Goal: Information Seeking & Learning: Learn about a topic

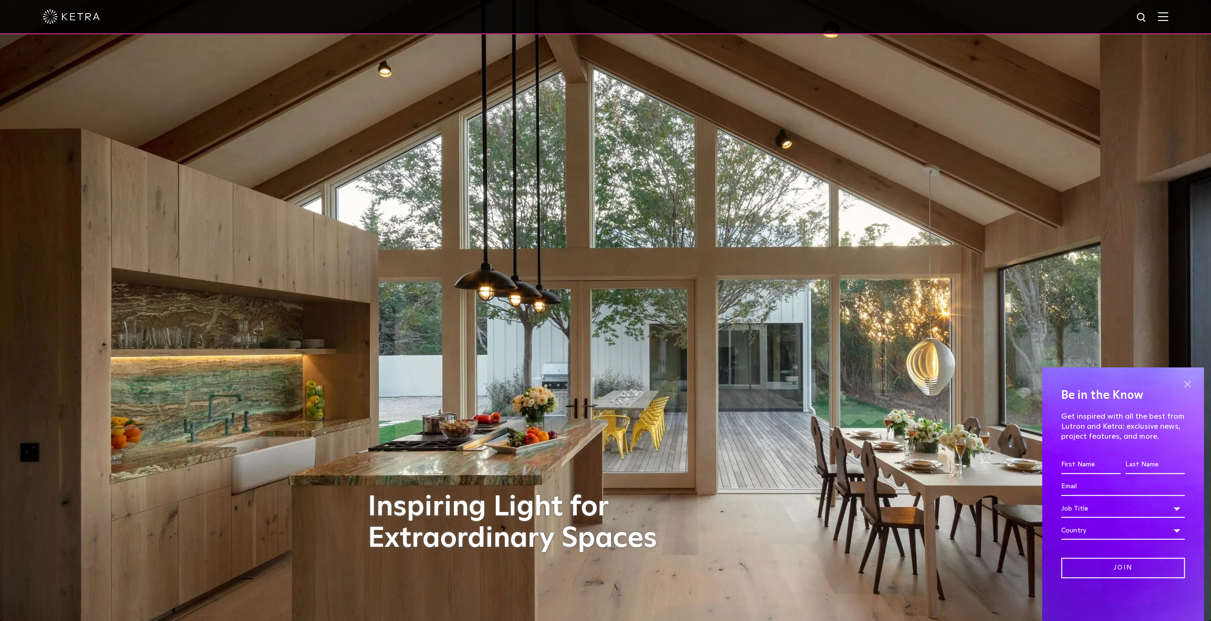
click at [1192, 383] on span at bounding box center [1187, 384] width 14 height 14
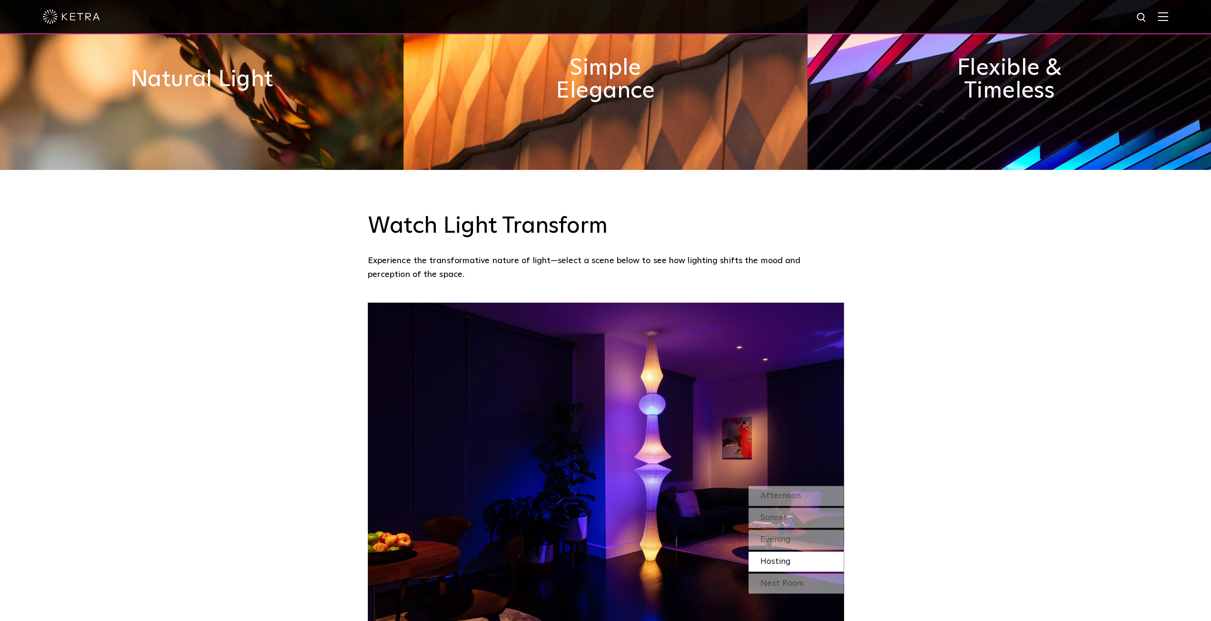
scroll to position [872, 0]
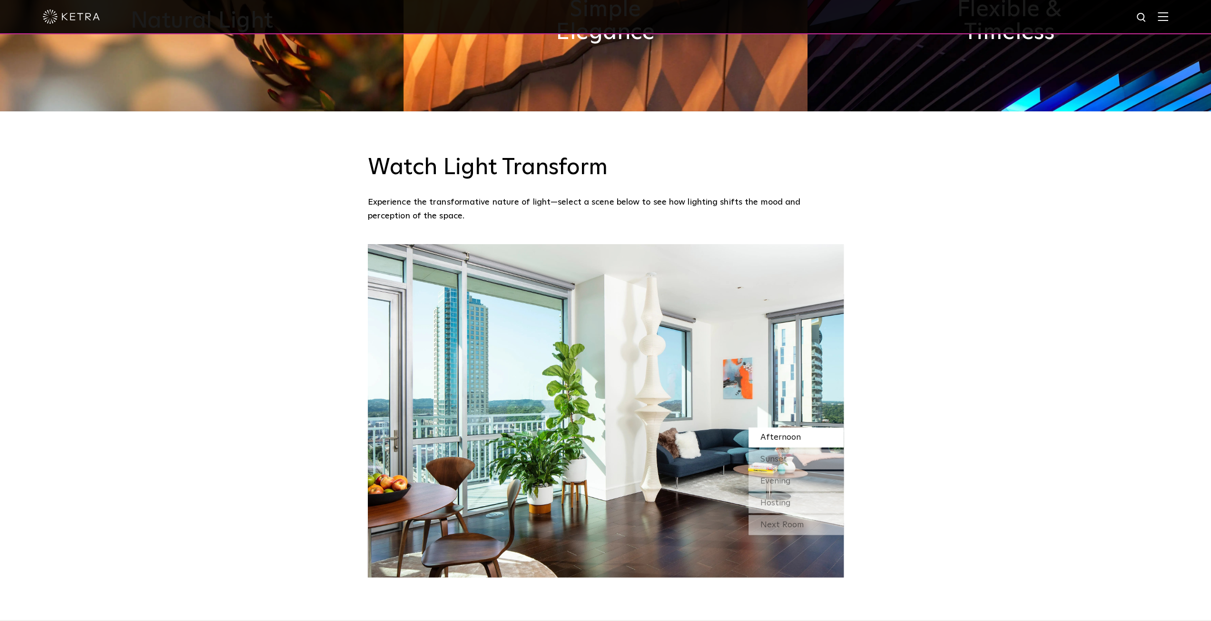
click at [787, 433] on span "Afternoon" at bounding box center [780, 437] width 40 height 9
click at [782, 455] on span "Sunset" at bounding box center [773, 459] width 27 height 9
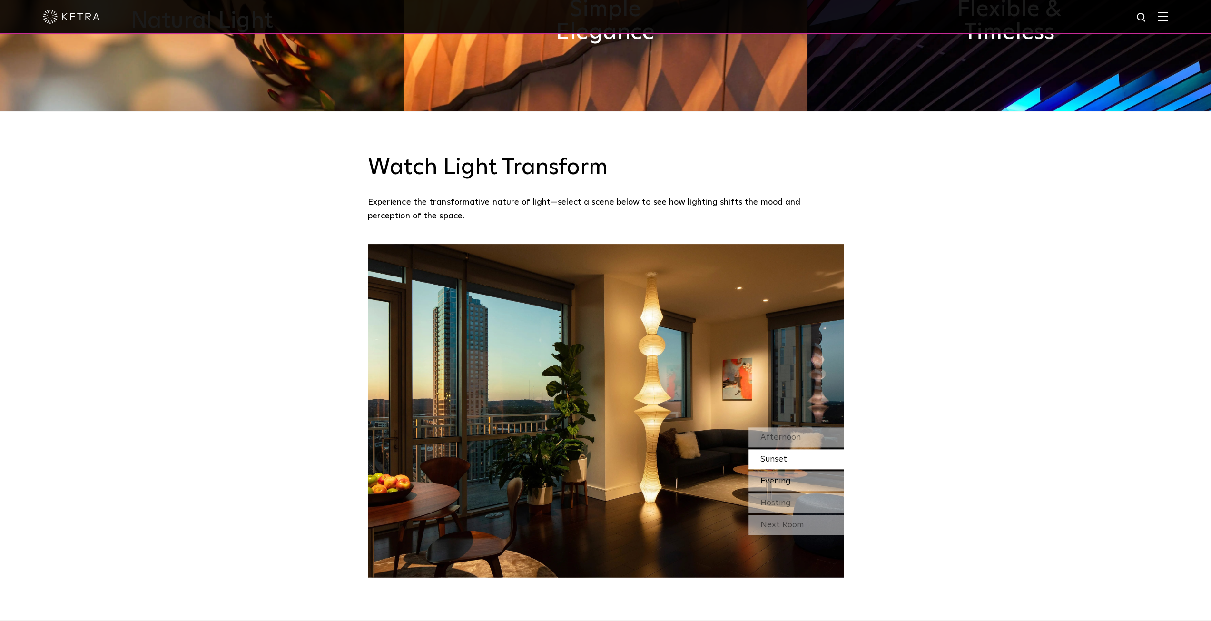
click at [782, 477] on span "Evening" at bounding box center [775, 481] width 30 height 9
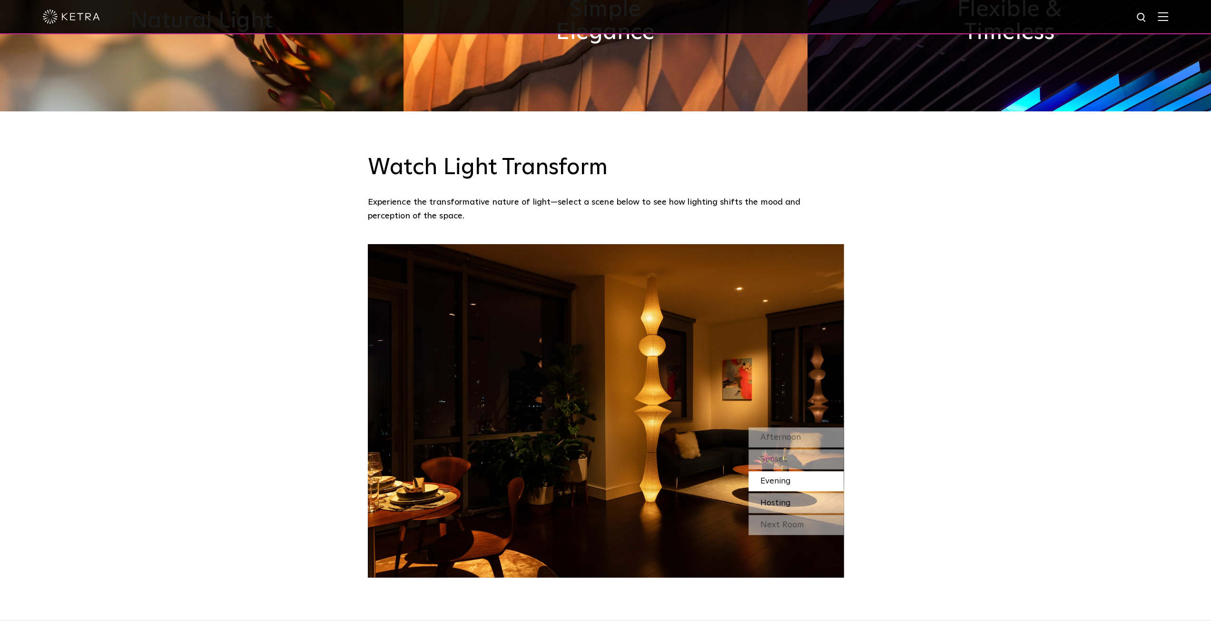
click at [784, 499] on span "Hosting" at bounding box center [775, 503] width 30 height 9
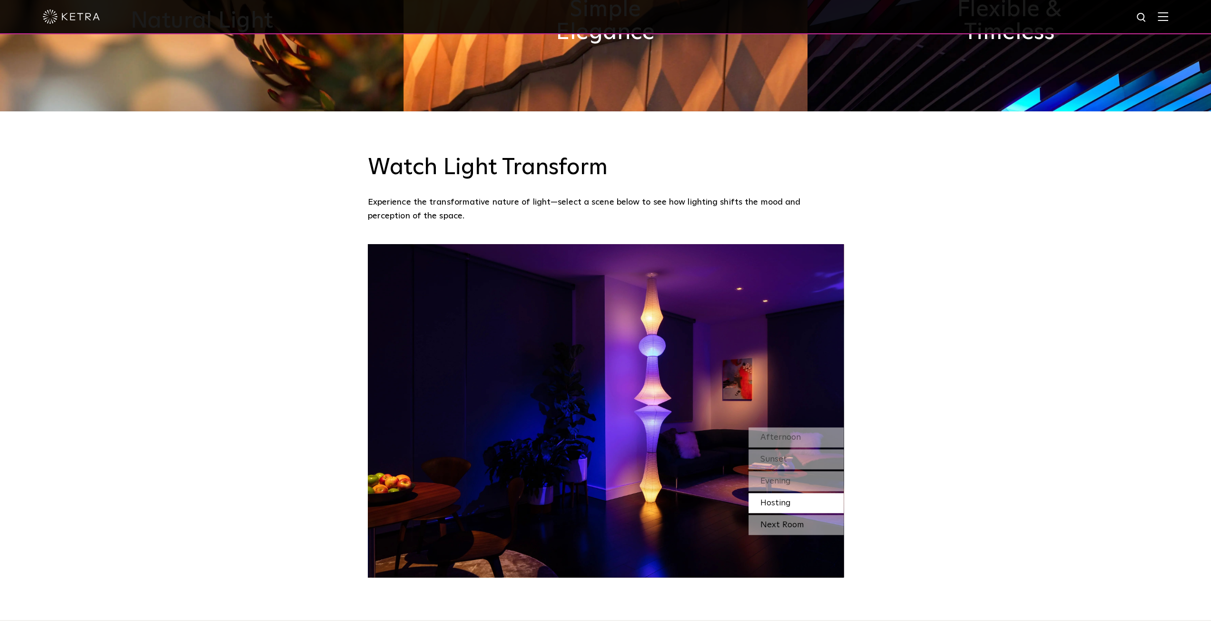
click at [814, 515] on div "Next Room" at bounding box center [795, 525] width 95 height 20
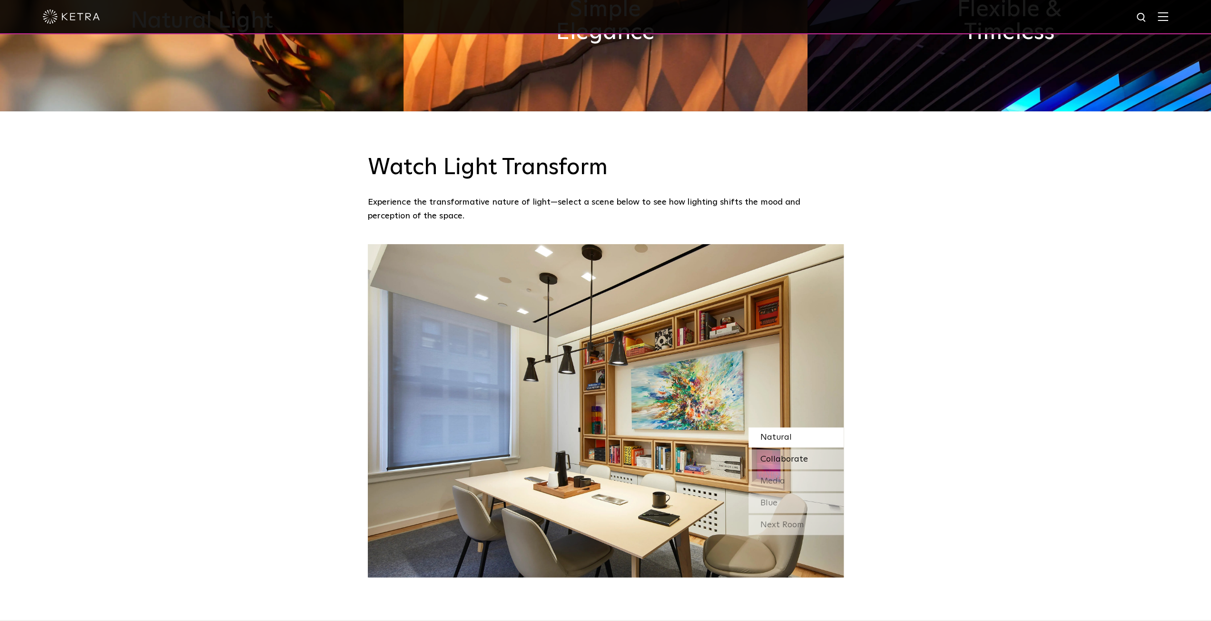
click at [813, 449] on div "Collaborate" at bounding box center [795, 459] width 95 height 20
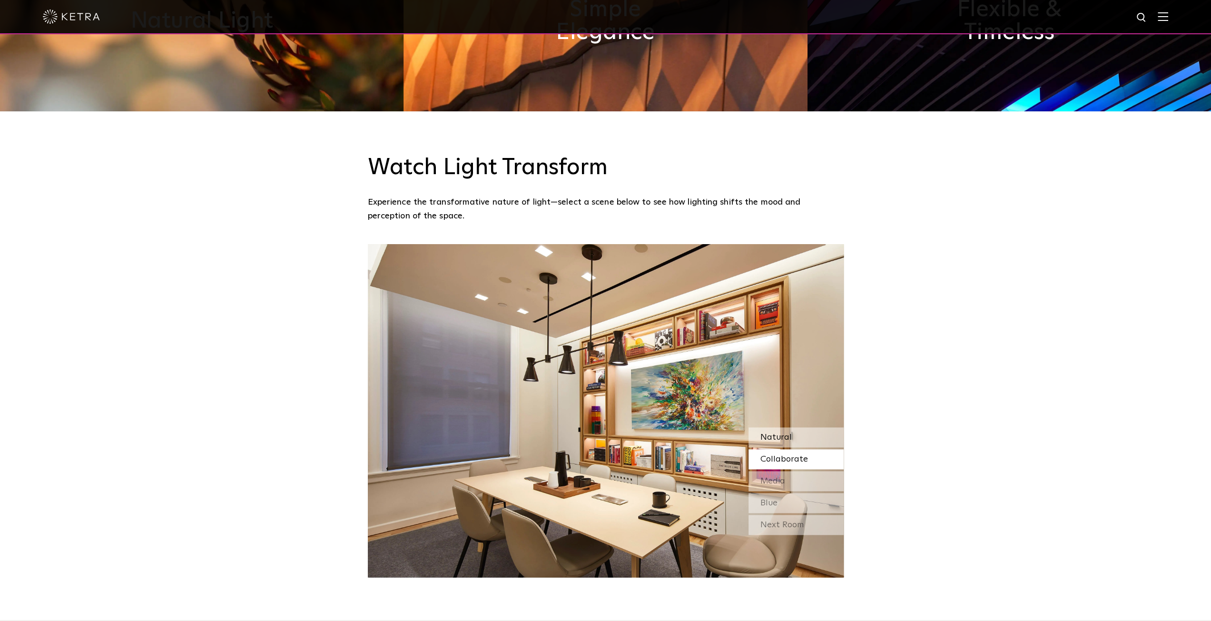
click at [814, 427] on div "Natural" at bounding box center [795, 437] width 95 height 20
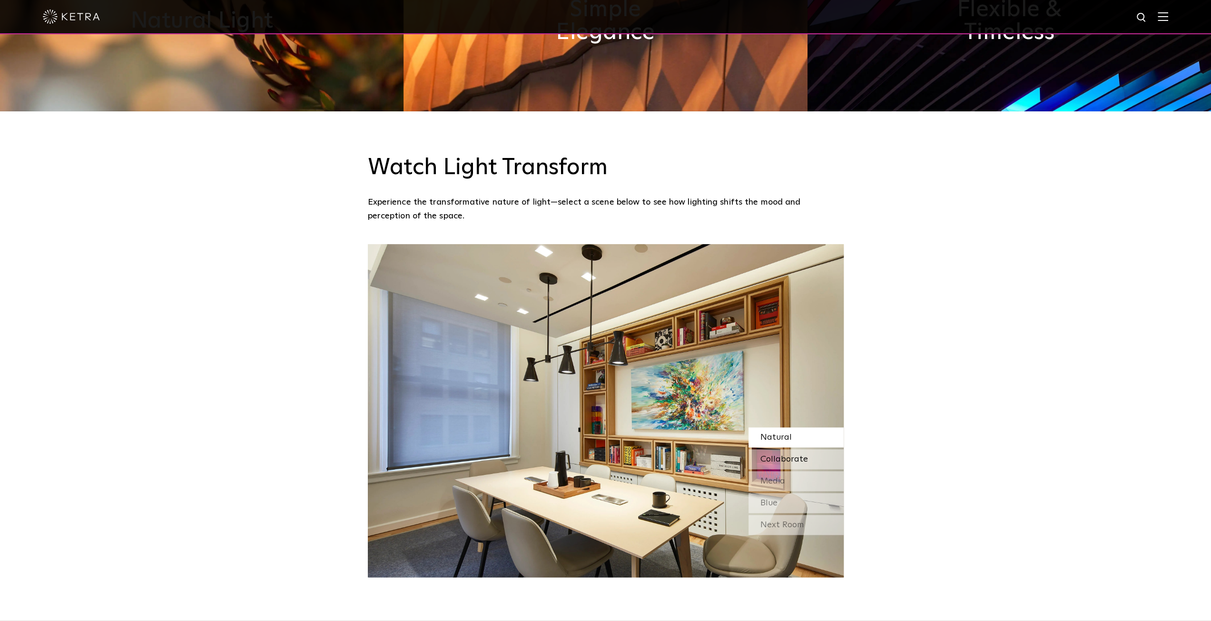
click at [807, 449] on div "Collaborate" at bounding box center [795, 459] width 95 height 20
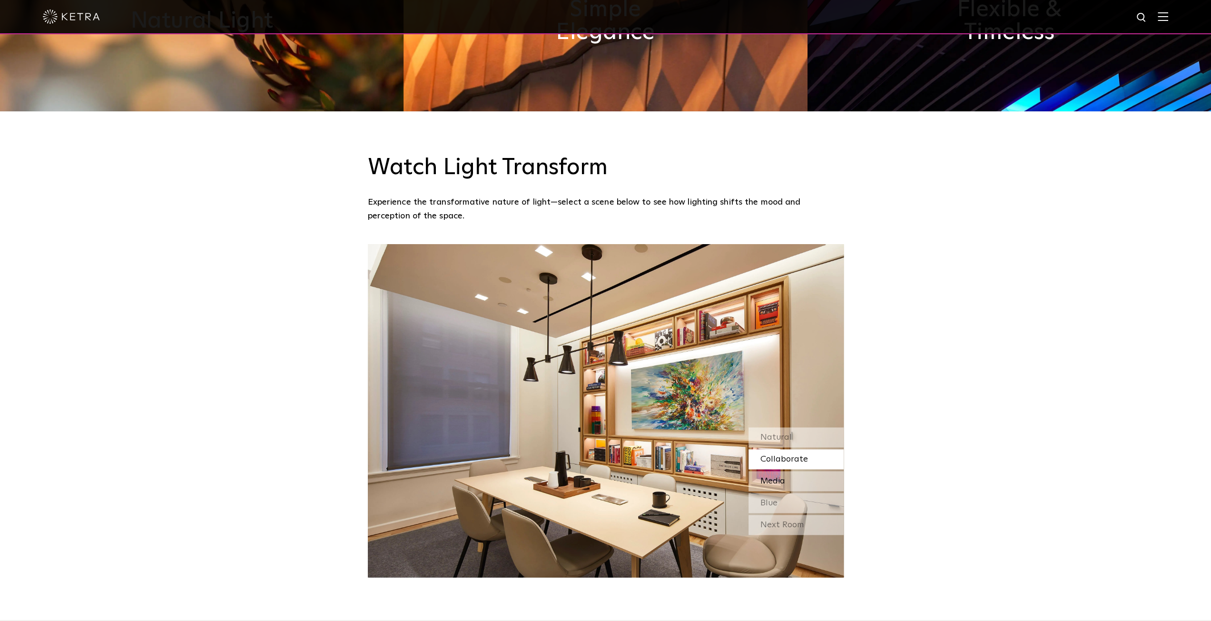
click at [802, 471] on div "Media" at bounding box center [795, 481] width 95 height 20
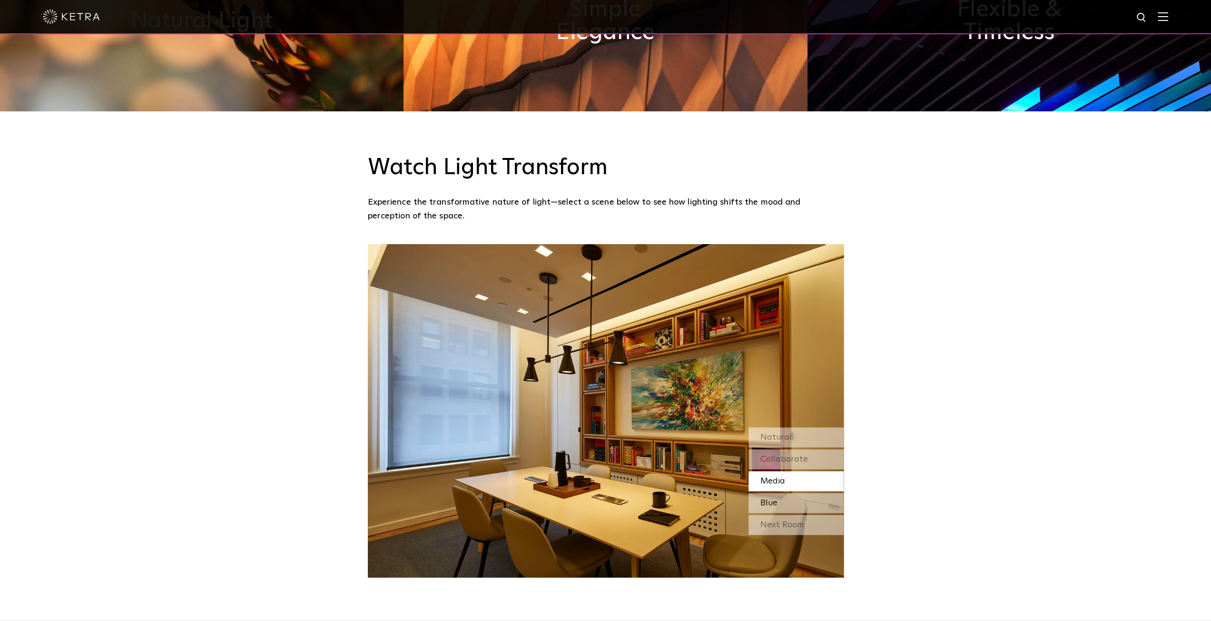
click at [801, 493] on div "Blue" at bounding box center [795, 503] width 95 height 20
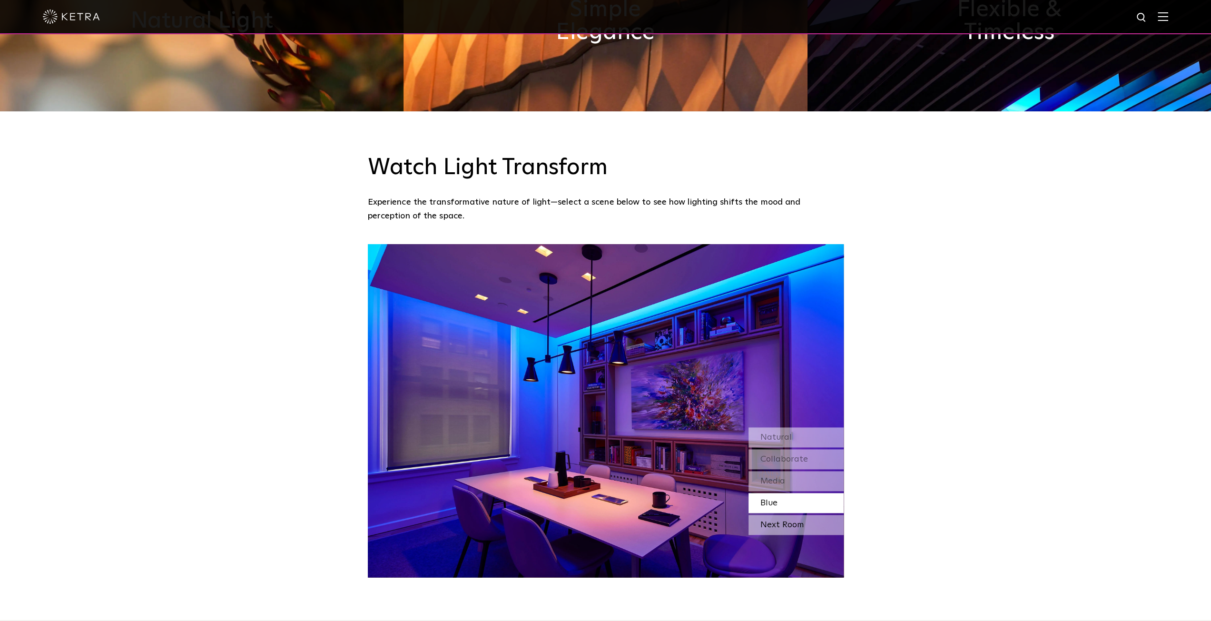
click at [793, 515] on div "Next Room" at bounding box center [795, 525] width 95 height 20
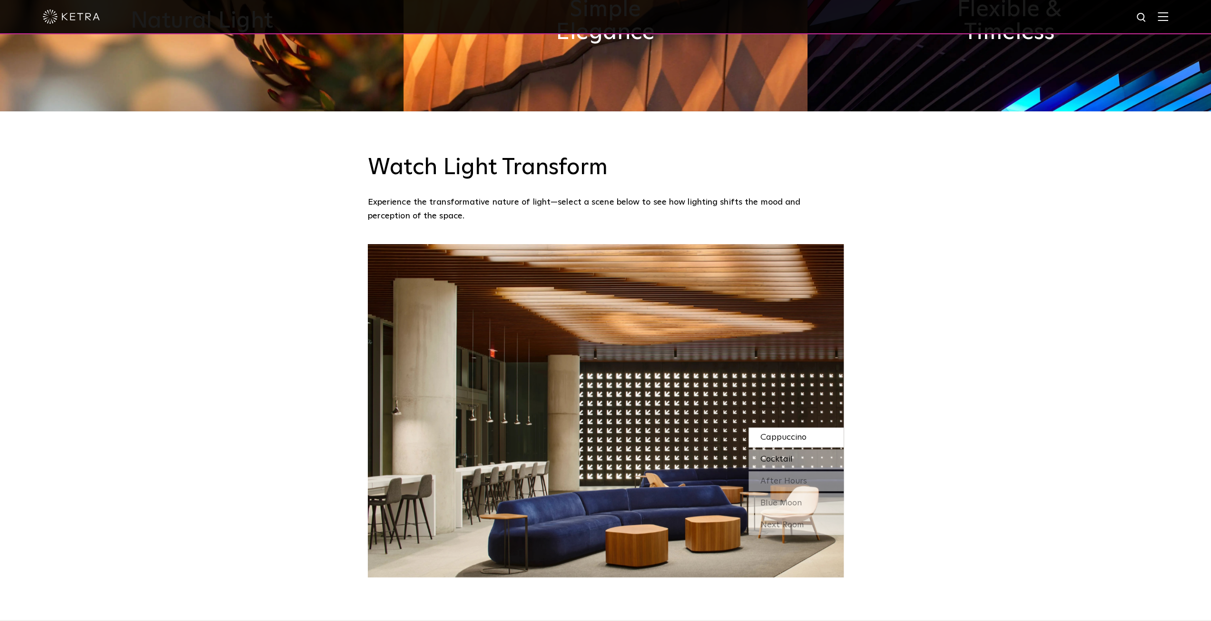
click at [793, 449] on div "Cocktail" at bounding box center [795, 459] width 95 height 20
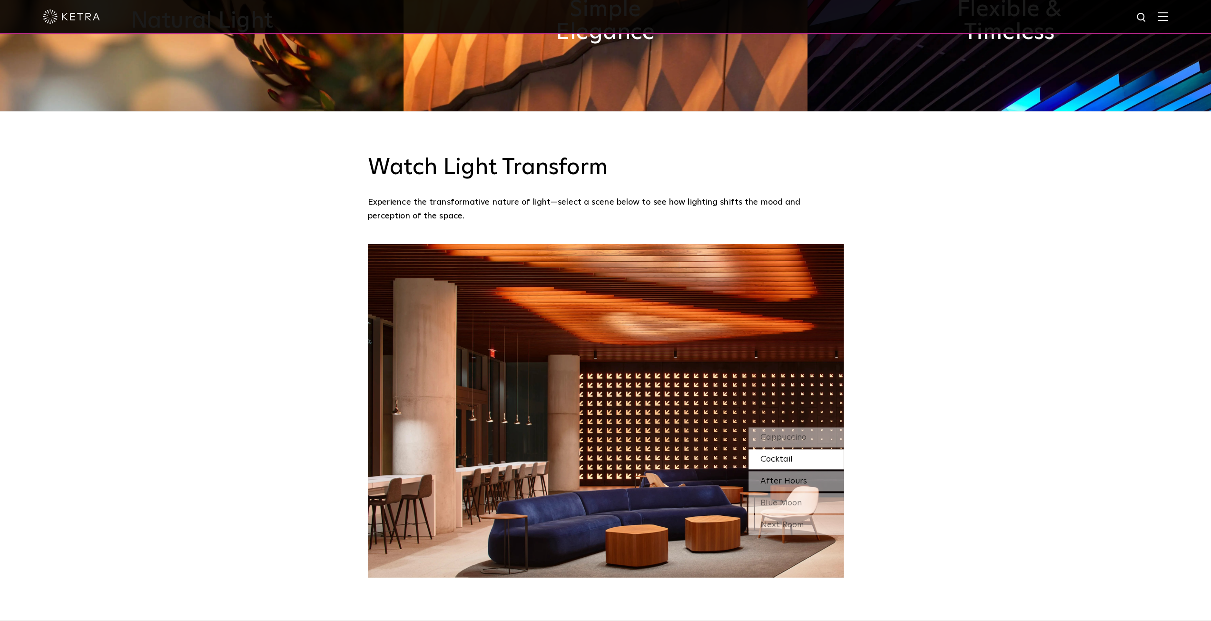
click at [787, 477] on span "After Hours" at bounding box center [783, 481] width 47 height 9
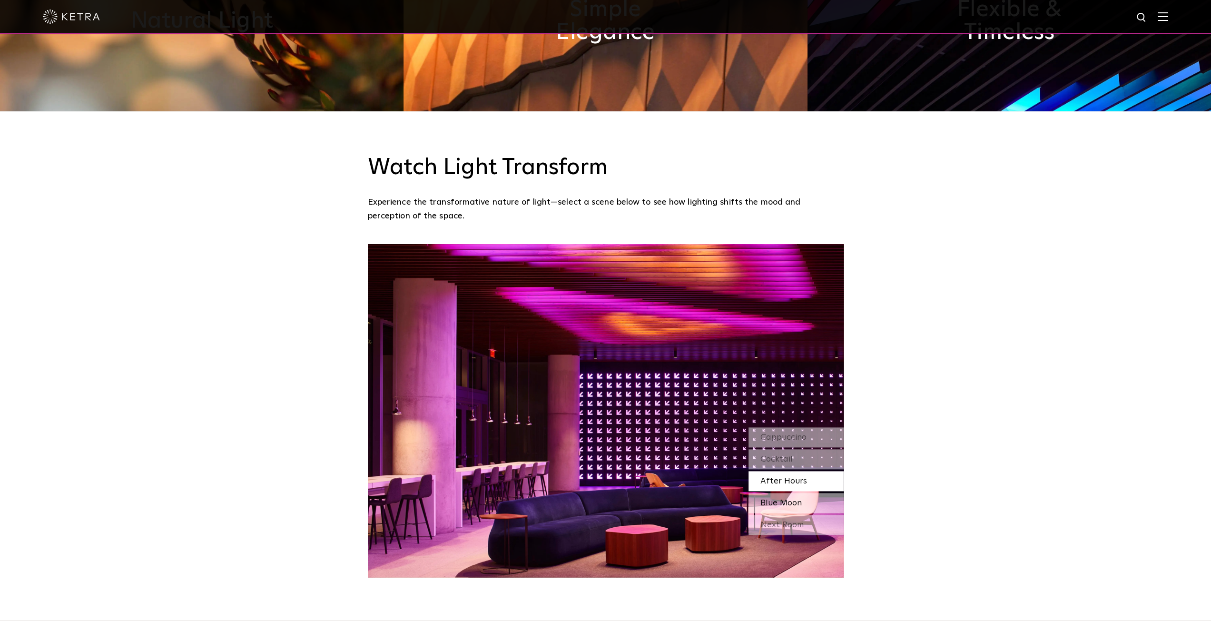
click at [791, 499] on span "Blue Moon" at bounding box center [780, 503] width 41 height 9
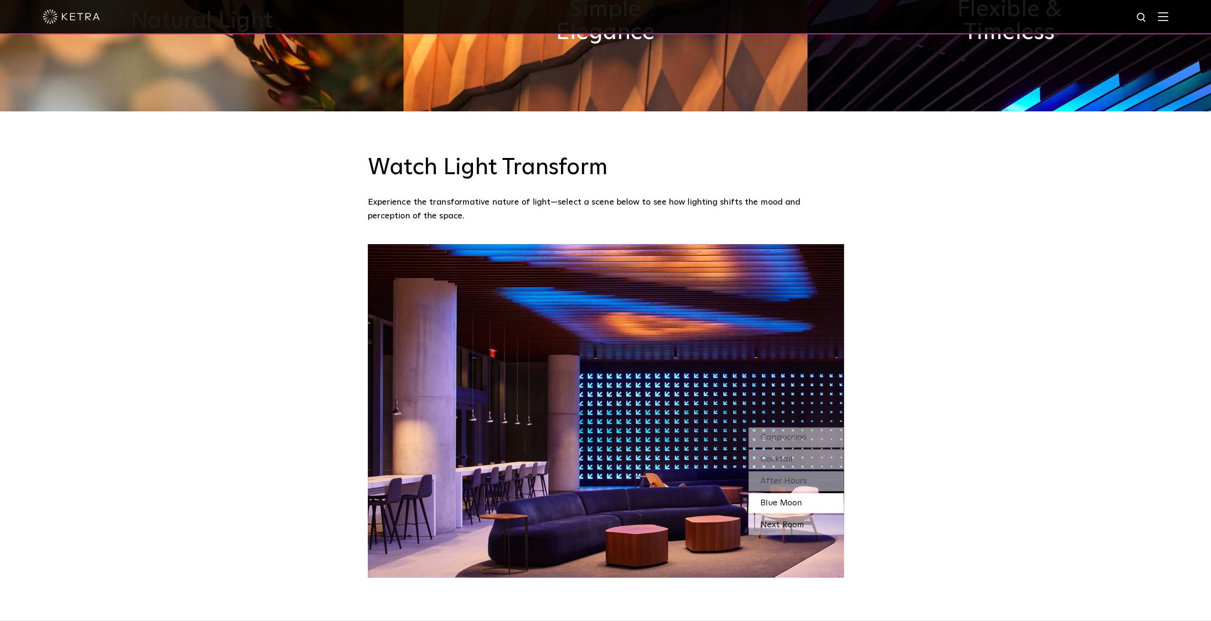
click at [792, 515] on div "Next Room" at bounding box center [795, 525] width 95 height 20
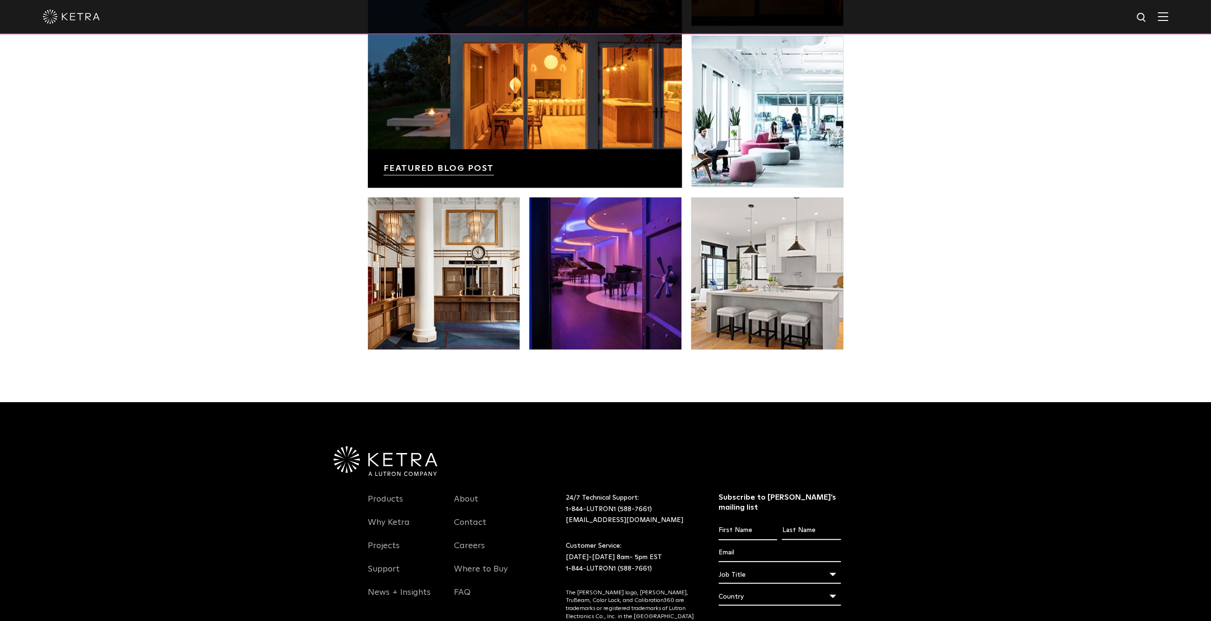
scroll to position [2000, 0]
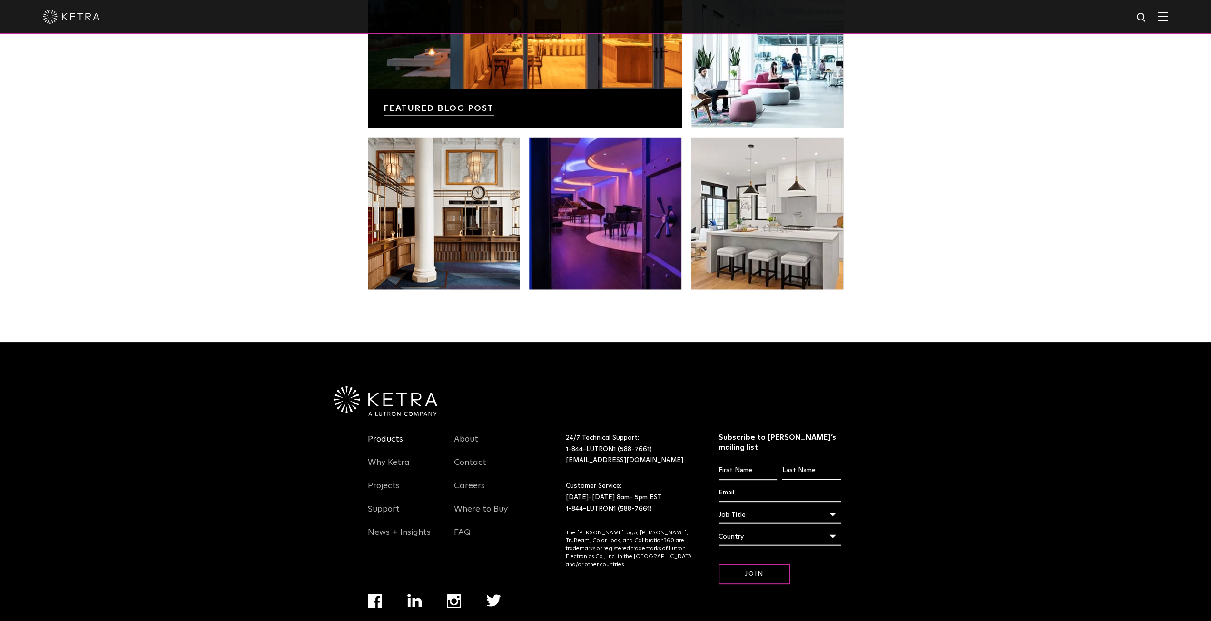
click at [393, 434] on link "Products" at bounding box center [385, 445] width 35 height 22
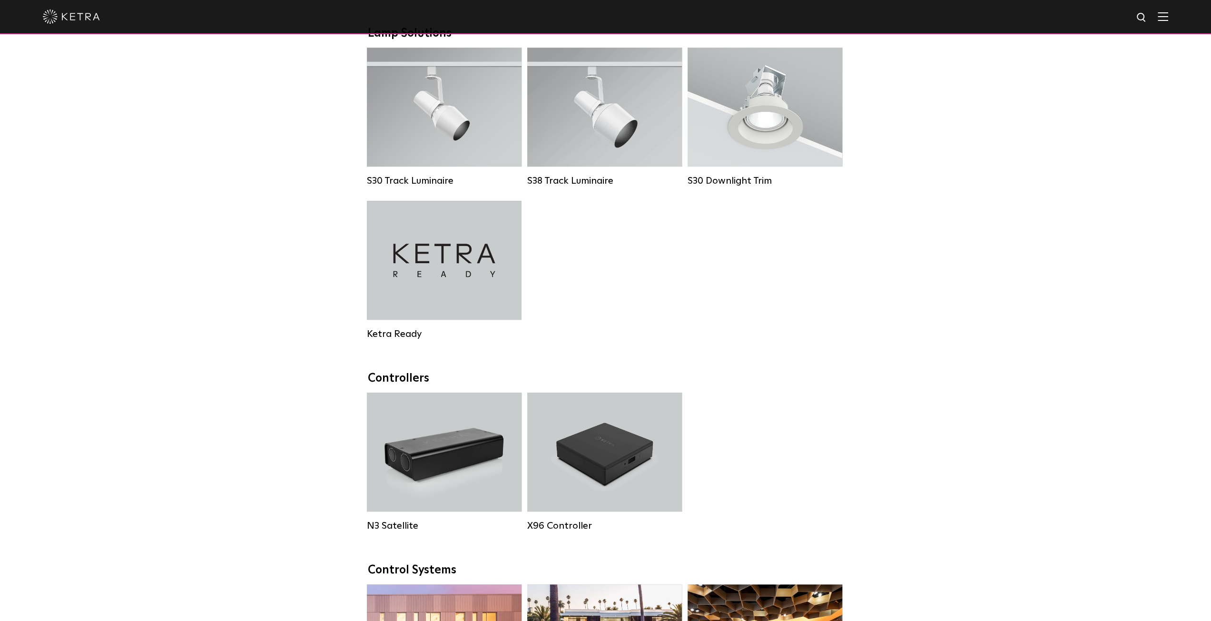
scroll to position [951, 0]
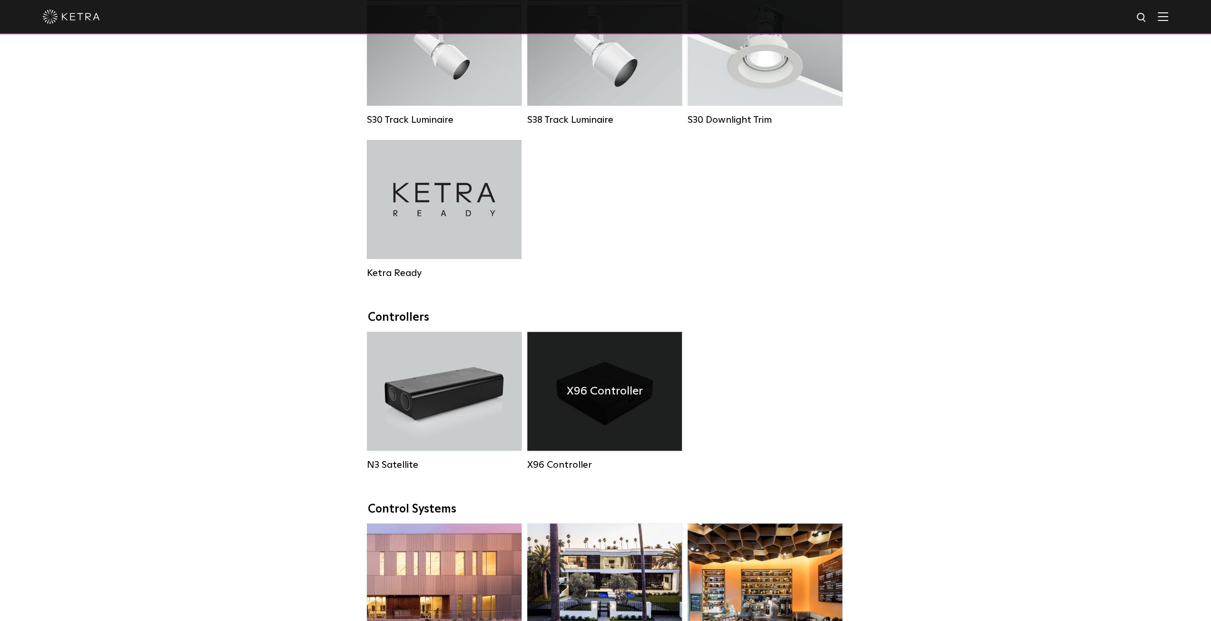
click at [612, 374] on div "X96 Controller" at bounding box center [604, 391] width 155 height 119
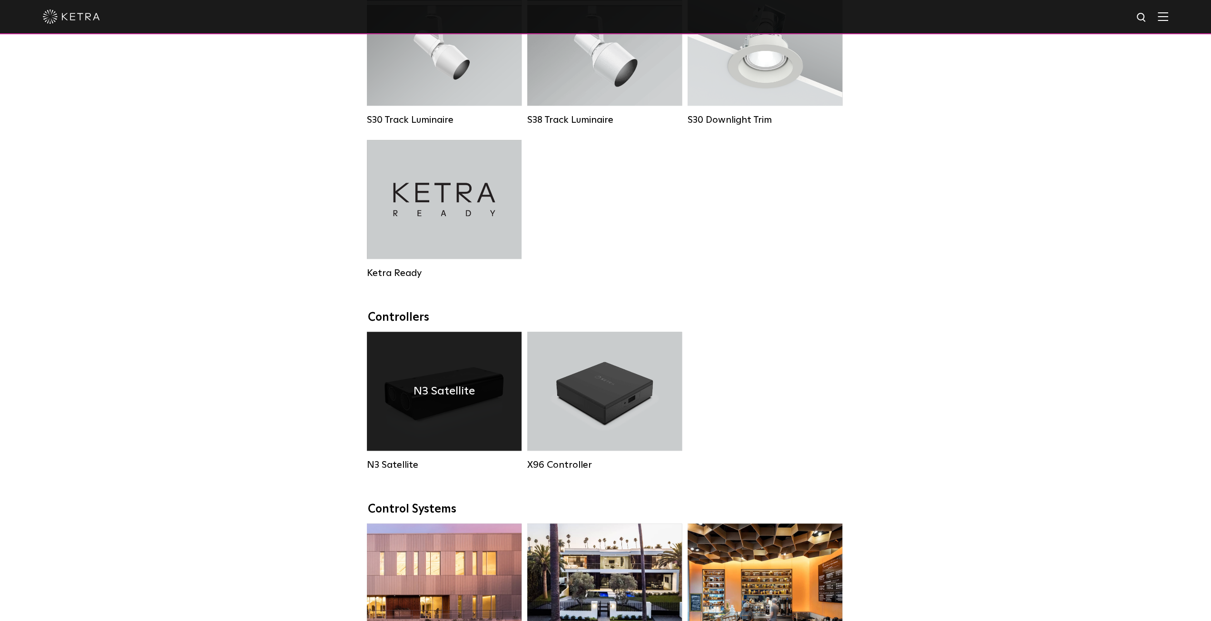
click at [441, 376] on div "N3 Satellite" at bounding box center [444, 391] width 155 height 119
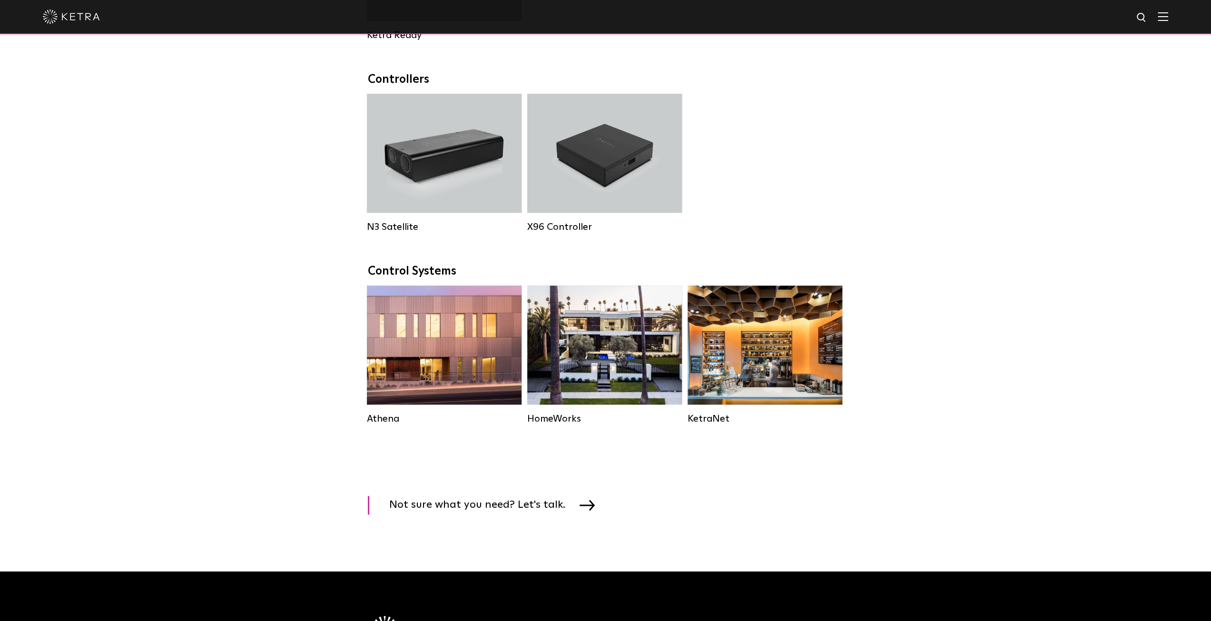
scroll to position [1427, 0]
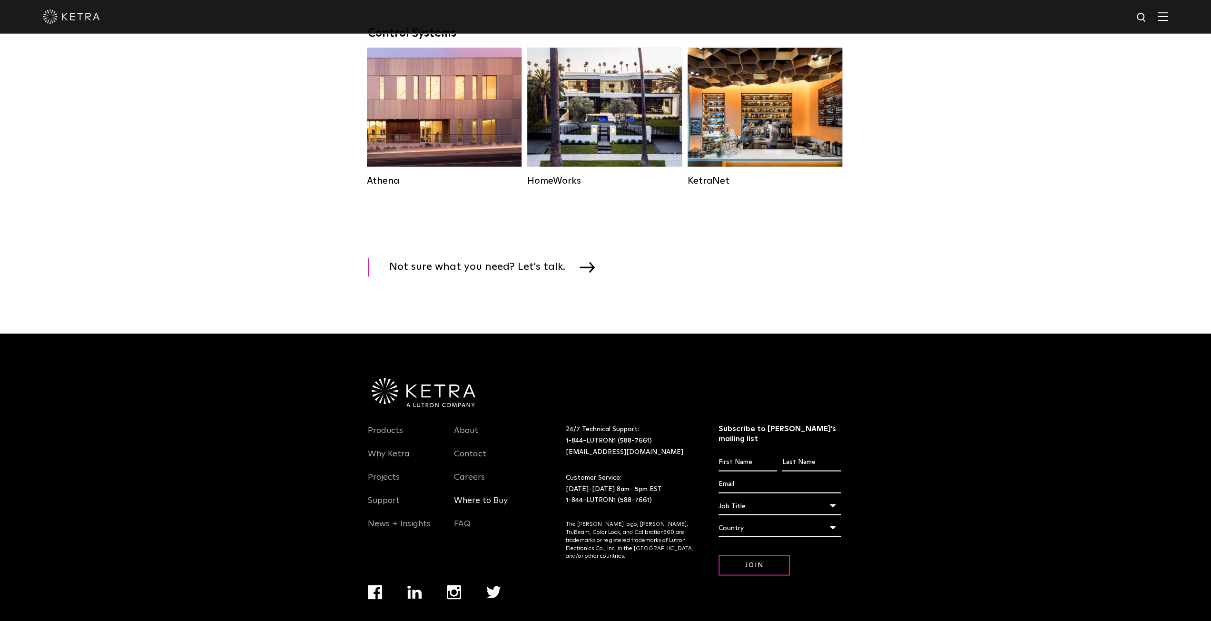
click at [475, 515] on link "Where to Buy" at bounding box center [481, 506] width 54 height 22
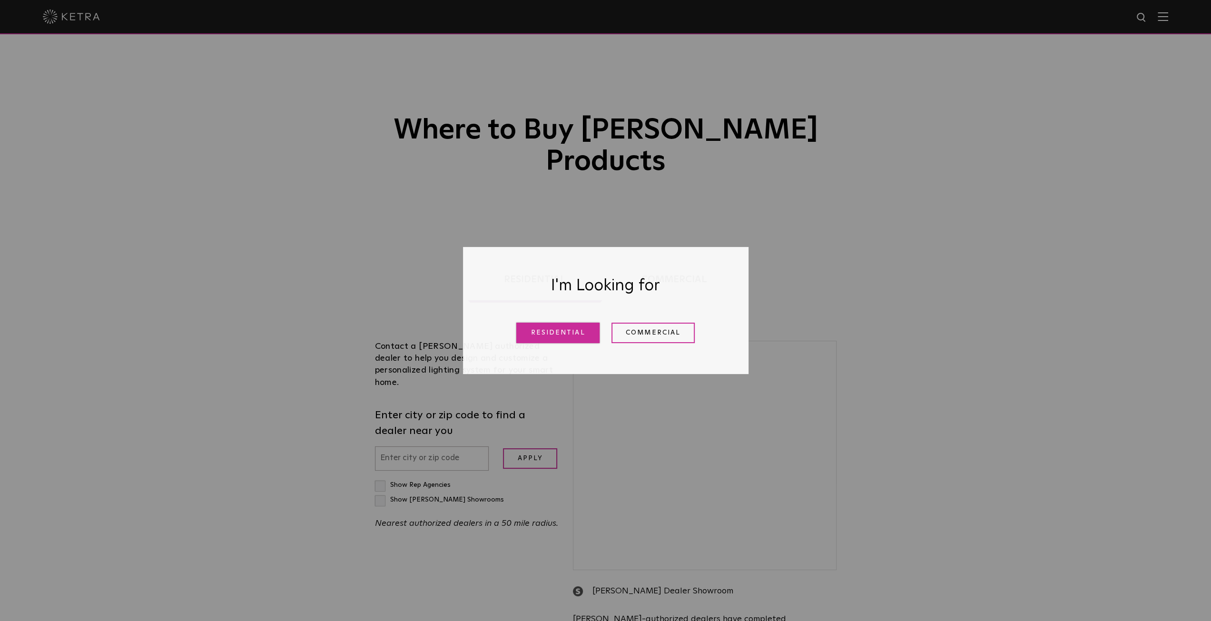
click at [546, 335] on link "Residential" at bounding box center [557, 333] width 83 height 20
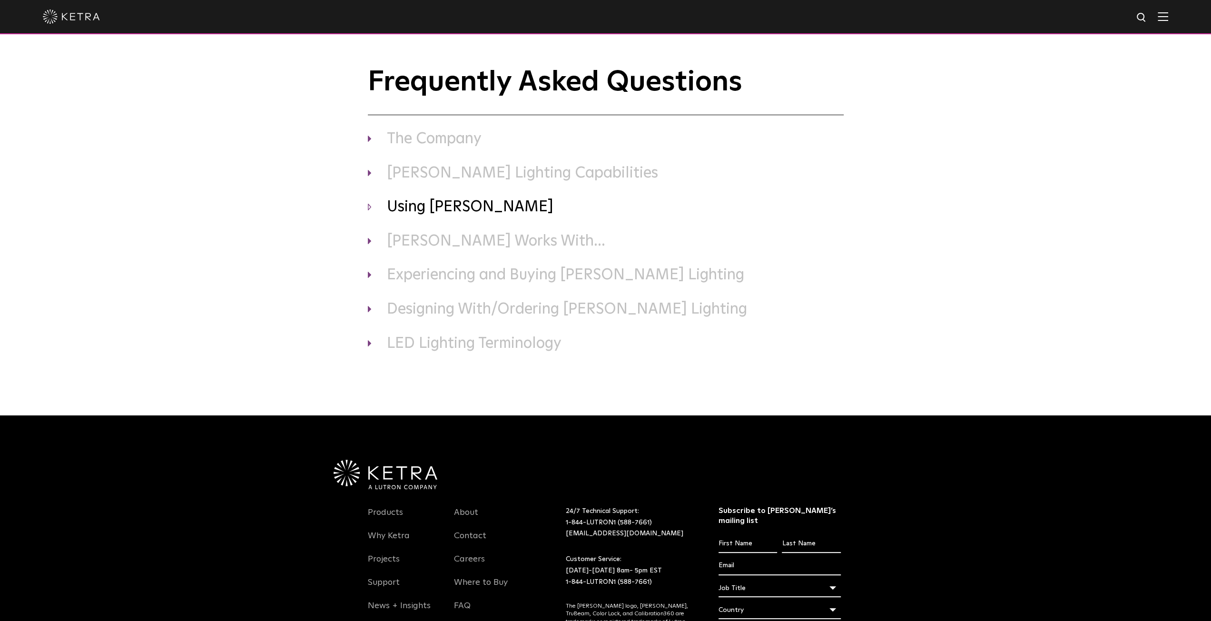
click at [426, 210] on h3 "Using [PERSON_NAME]" at bounding box center [606, 207] width 476 height 20
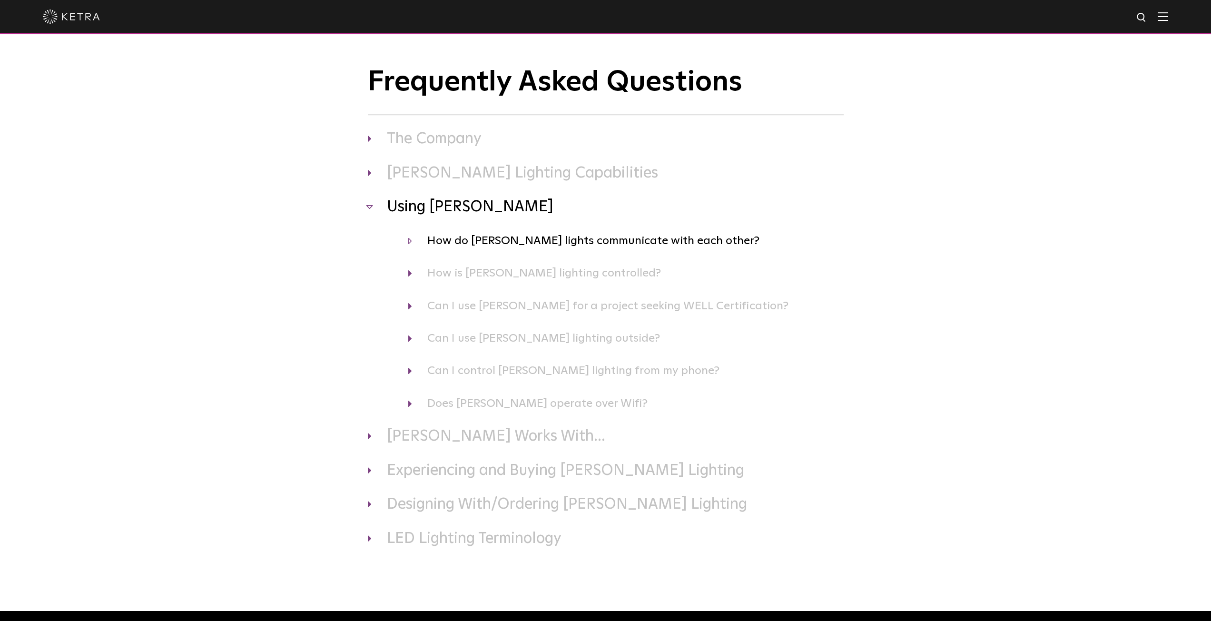
click at [558, 232] on h4 "How do Ketra lights communicate with each other?" at bounding box center [625, 241] width 435 height 18
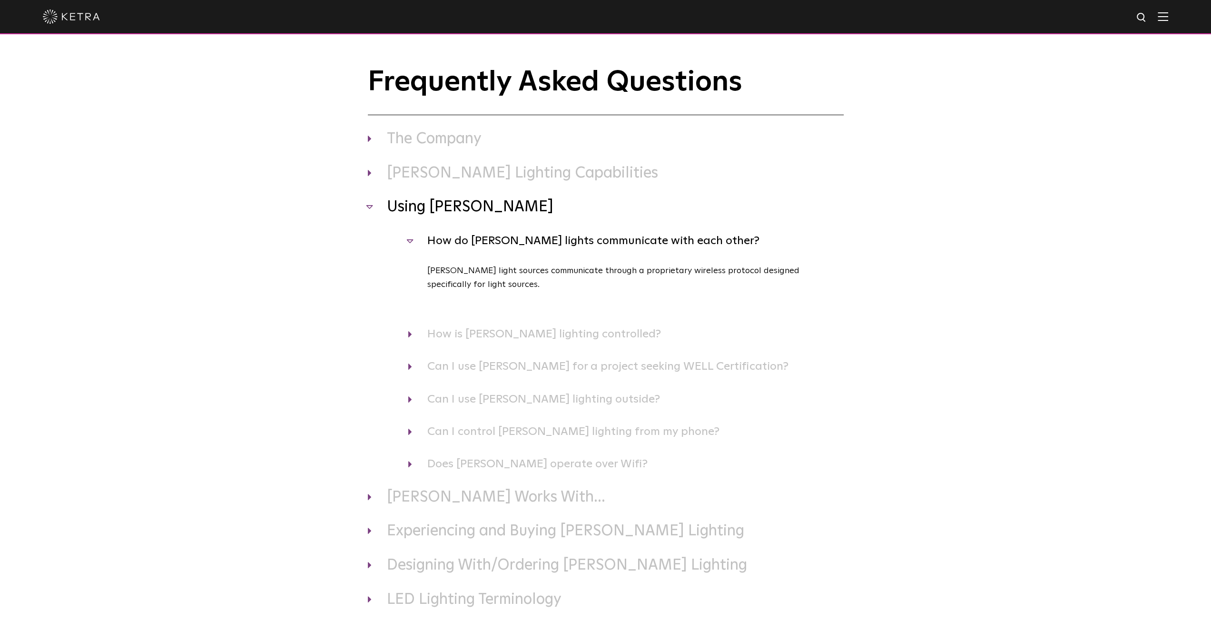
click at [556, 232] on h4 "How do Ketra lights communicate with each other?" at bounding box center [625, 241] width 435 height 18
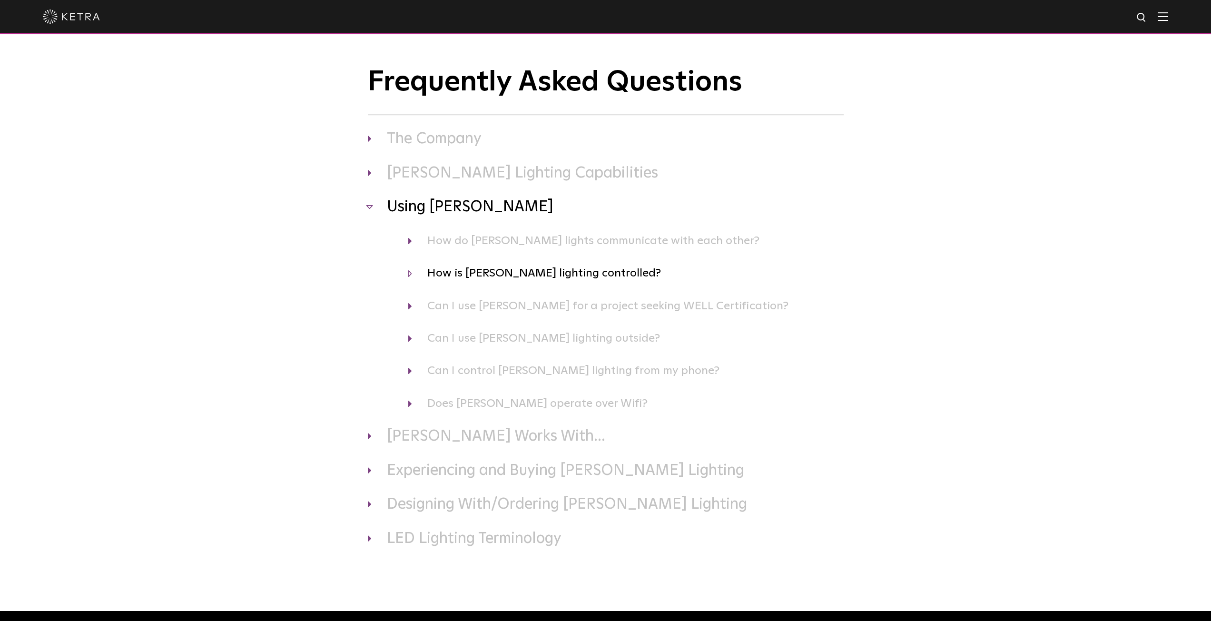
click at [509, 273] on h4 "How is Ketra lighting controlled?" at bounding box center [625, 273] width 435 height 18
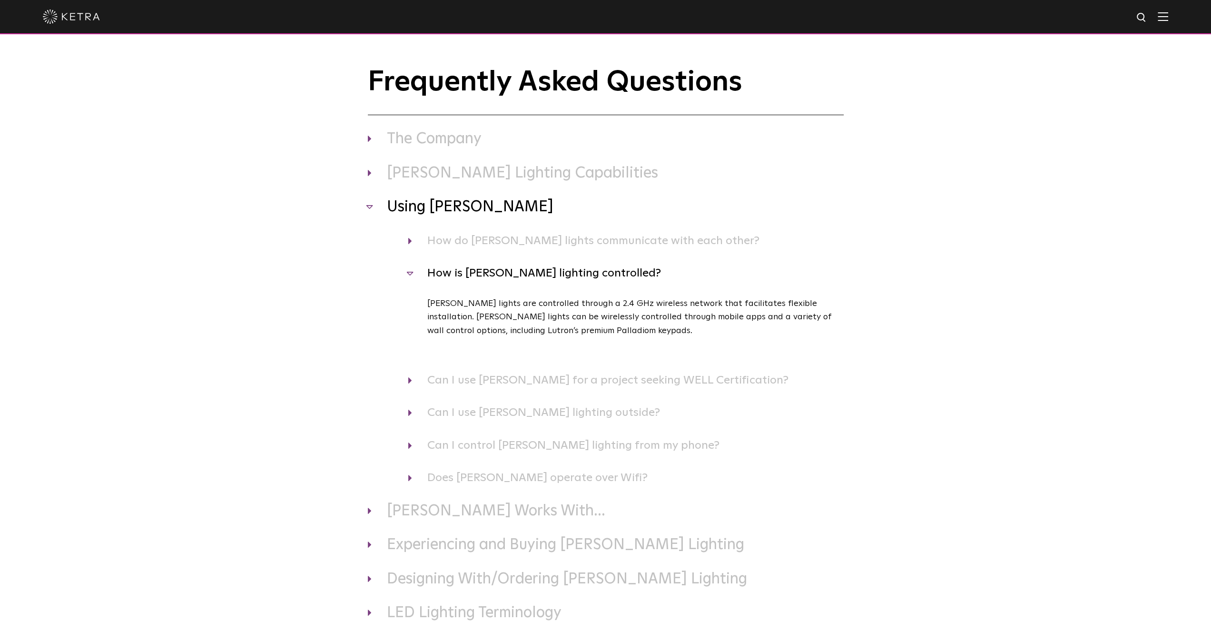
click at [509, 273] on h4 "How is Ketra lighting controlled?" at bounding box center [625, 273] width 435 height 18
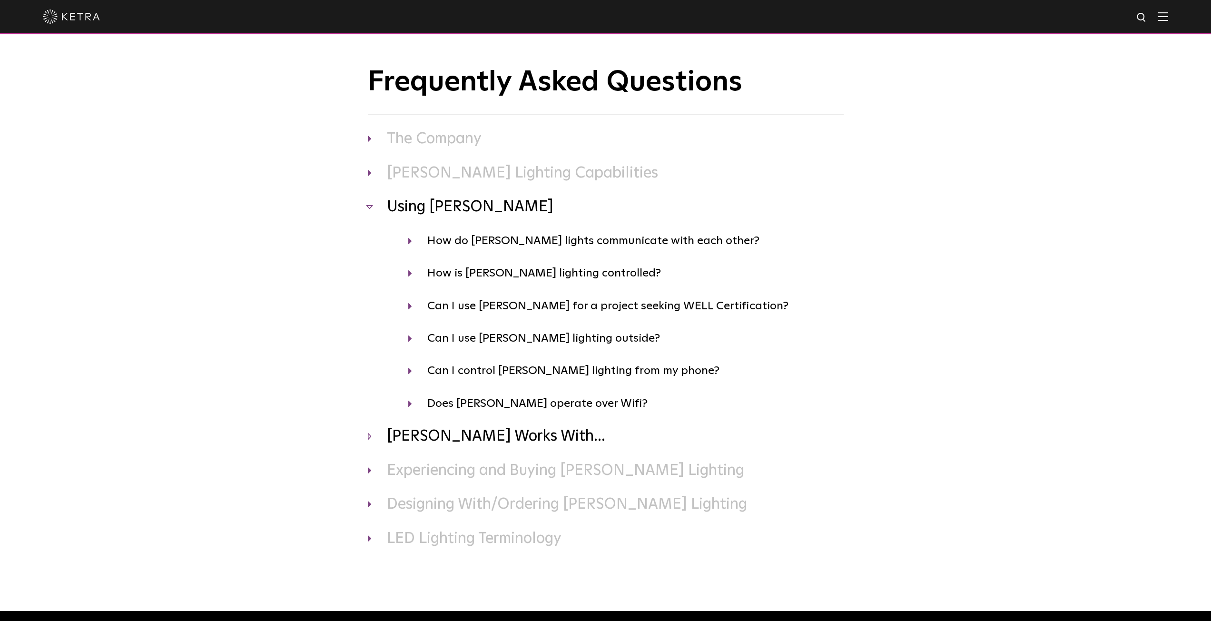
click at [451, 431] on h3 "Ketra Works With..." at bounding box center [606, 437] width 476 height 20
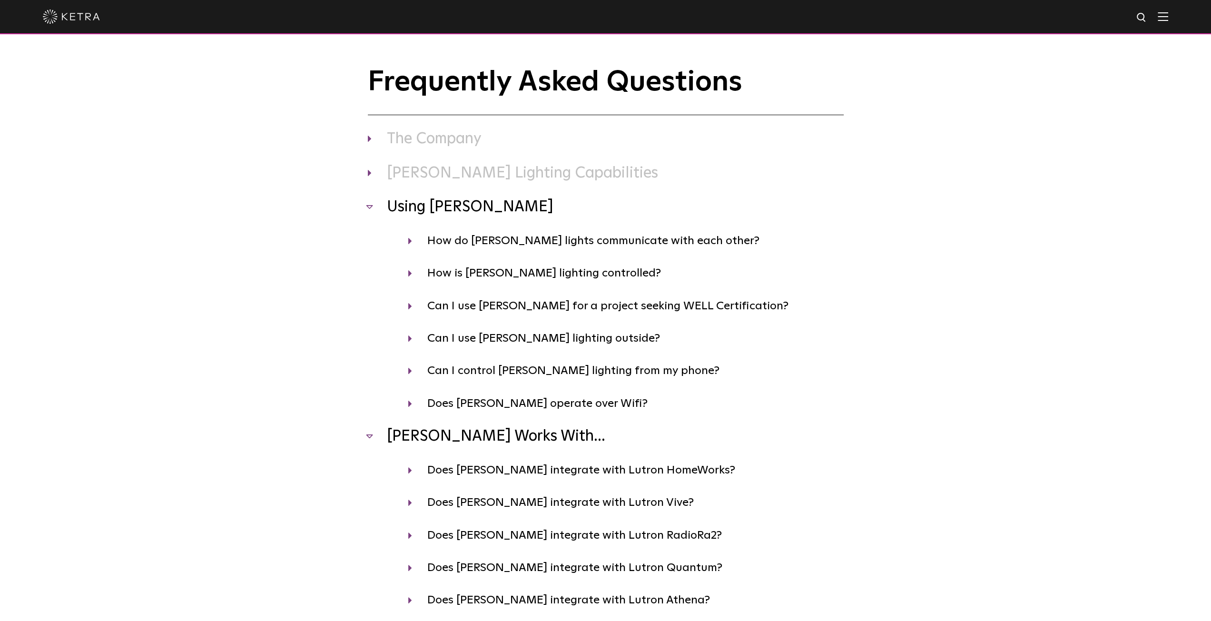
click at [422, 212] on h3 "Using Ketra" at bounding box center [606, 207] width 476 height 20
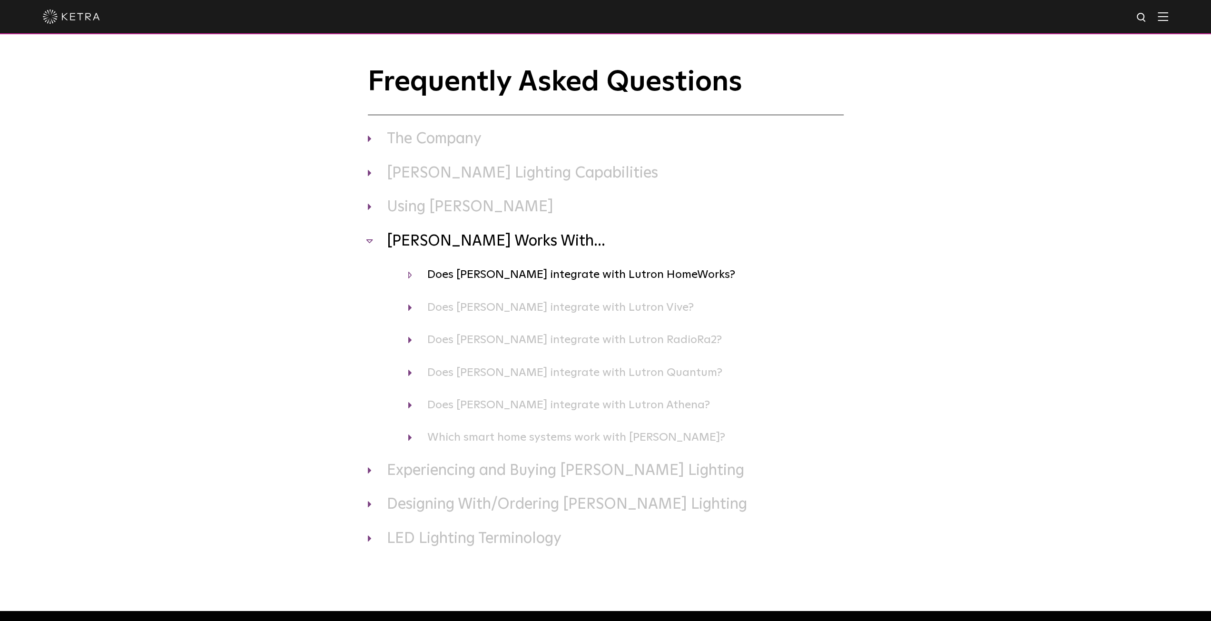
click at [559, 276] on h4 "Does Ketra integrate with Lutron HomeWorks?" at bounding box center [625, 274] width 435 height 18
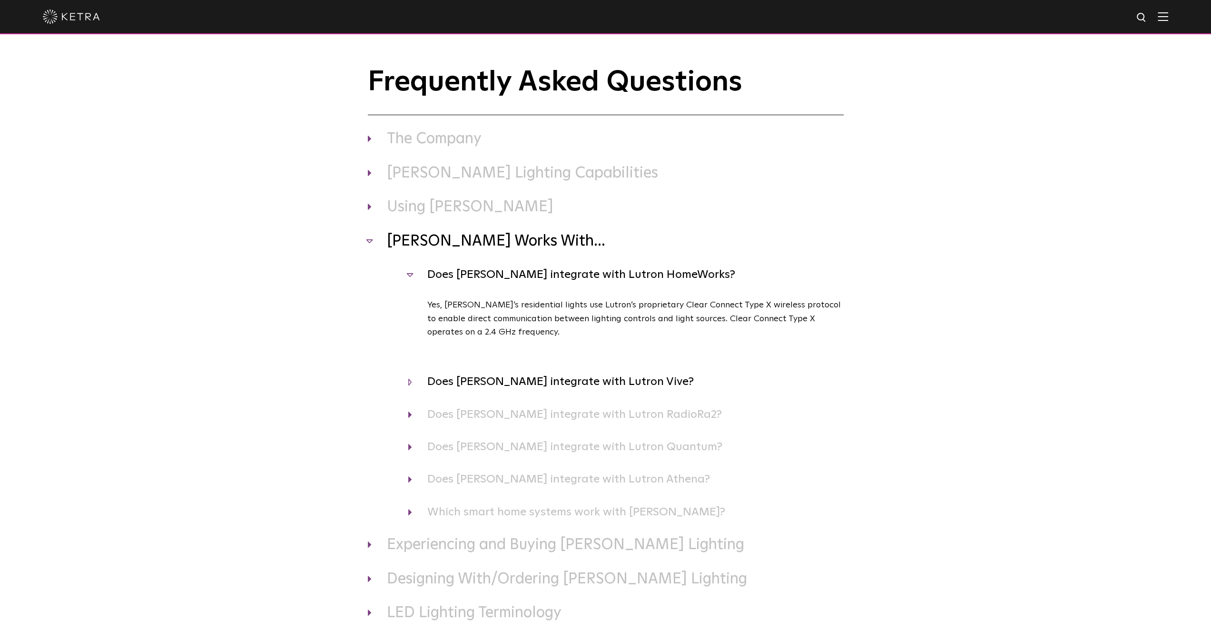
click at [536, 380] on h4 "Does Ketra integrate with Lutron Vive?" at bounding box center [625, 381] width 435 height 18
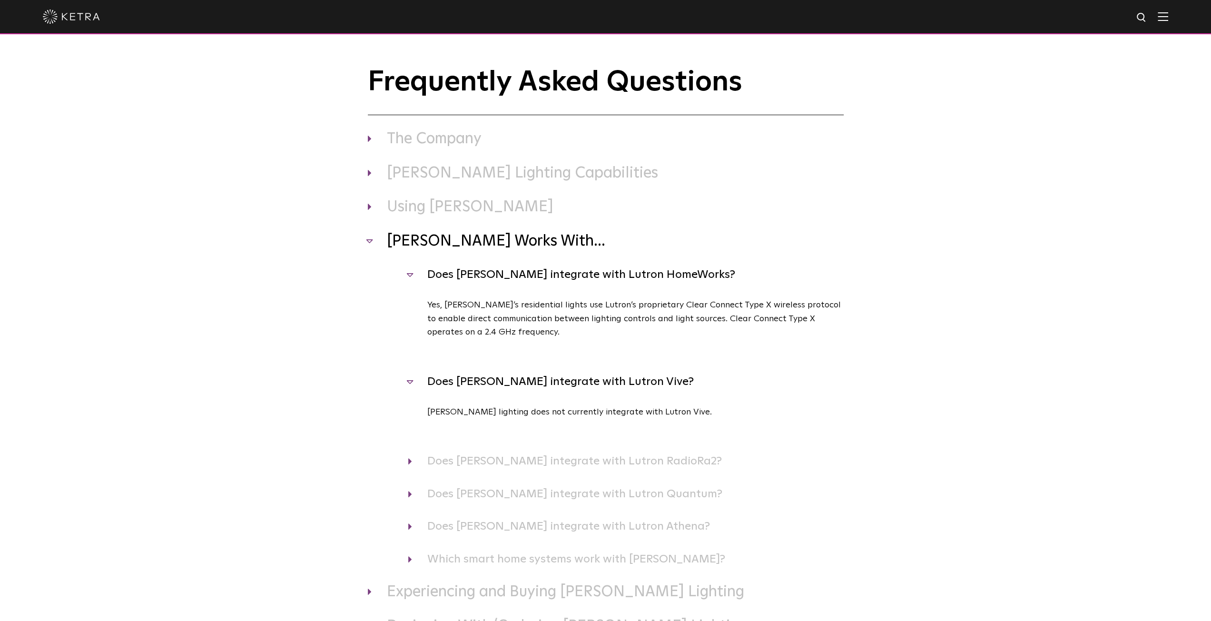
click at [534, 380] on h4 "Does Ketra integrate with Lutron Vive?" at bounding box center [625, 381] width 435 height 18
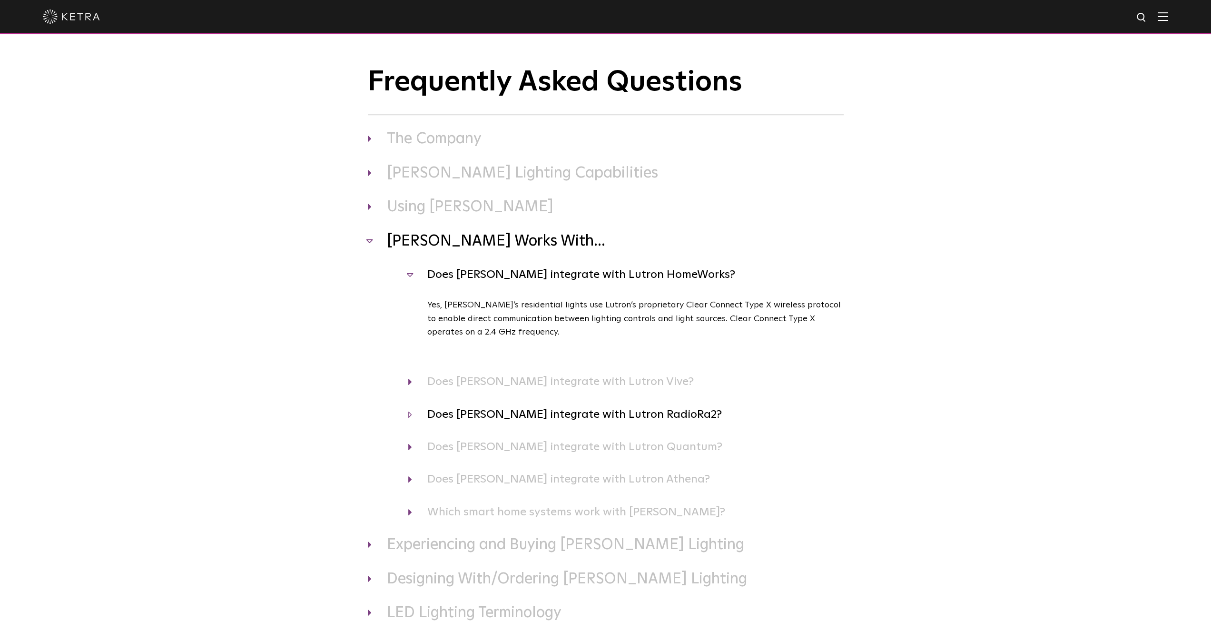
click at [537, 416] on h4 "Does Ketra integrate with Lutron RadioRa2?" at bounding box center [625, 414] width 435 height 18
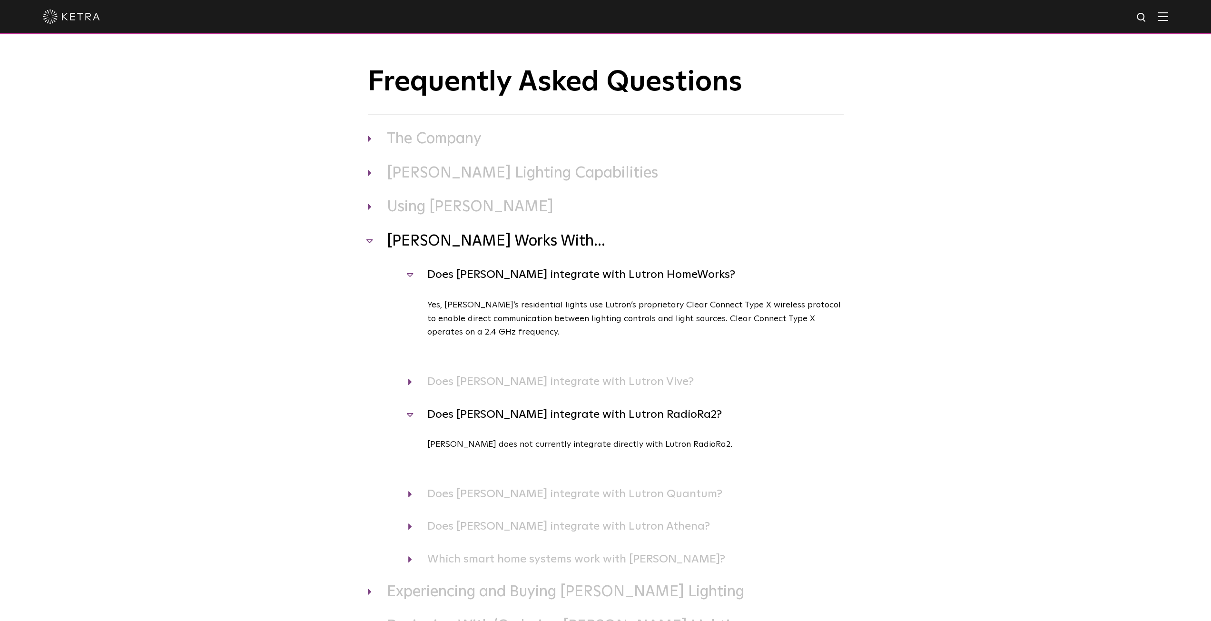
click at [537, 416] on h4 "Does Ketra integrate with Lutron RadioRa2?" at bounding box center [625, 414] width 435 height 18
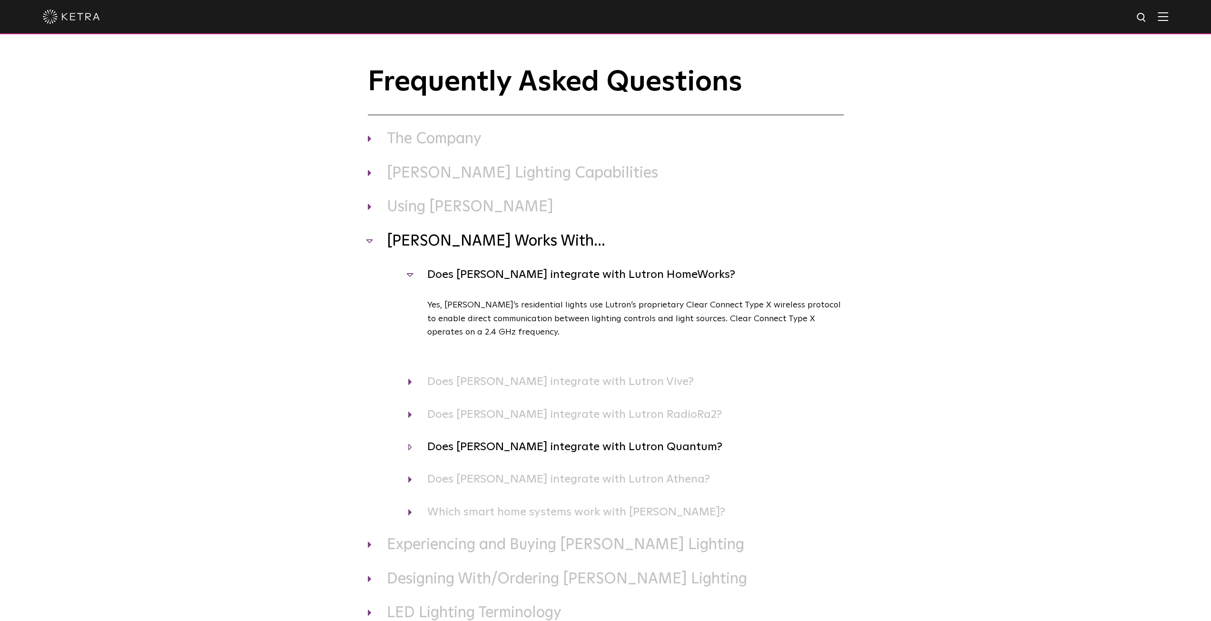
click at [530, 445] on h4 "Does Ketra integrate with Lutron Quantum?" at bounding box center [625, 447] width 435 height 18
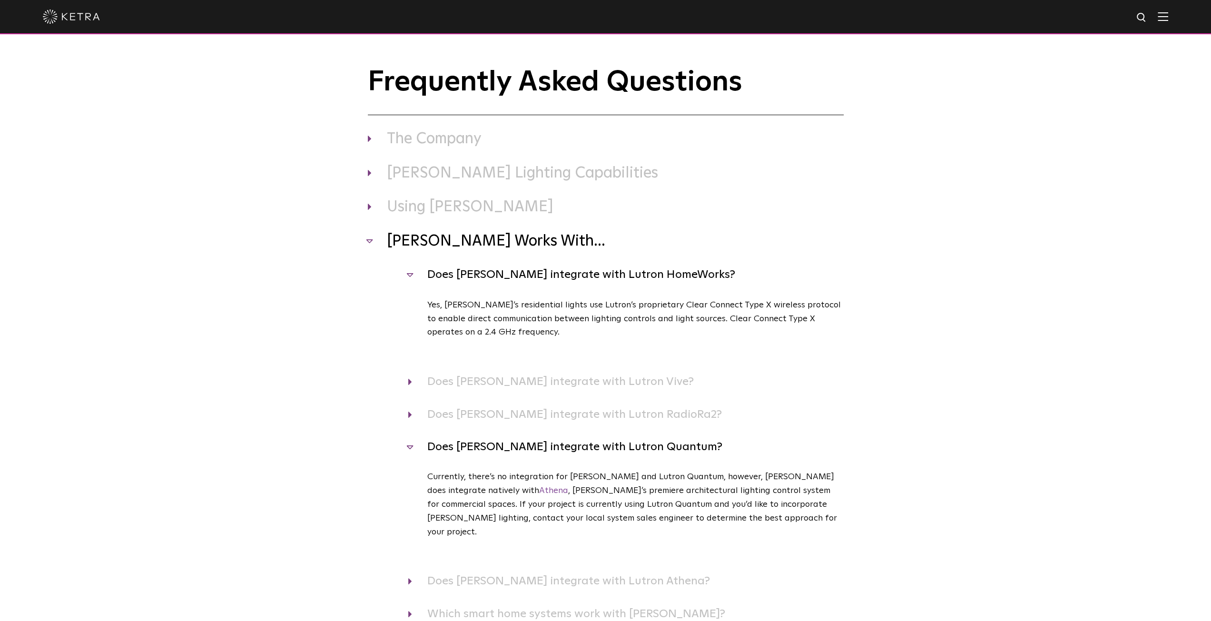
click at [530, 445] on h4 "Does Ketra integrate with Lutron Quantum?" at bounding box center [625, 447] width 435 height 18
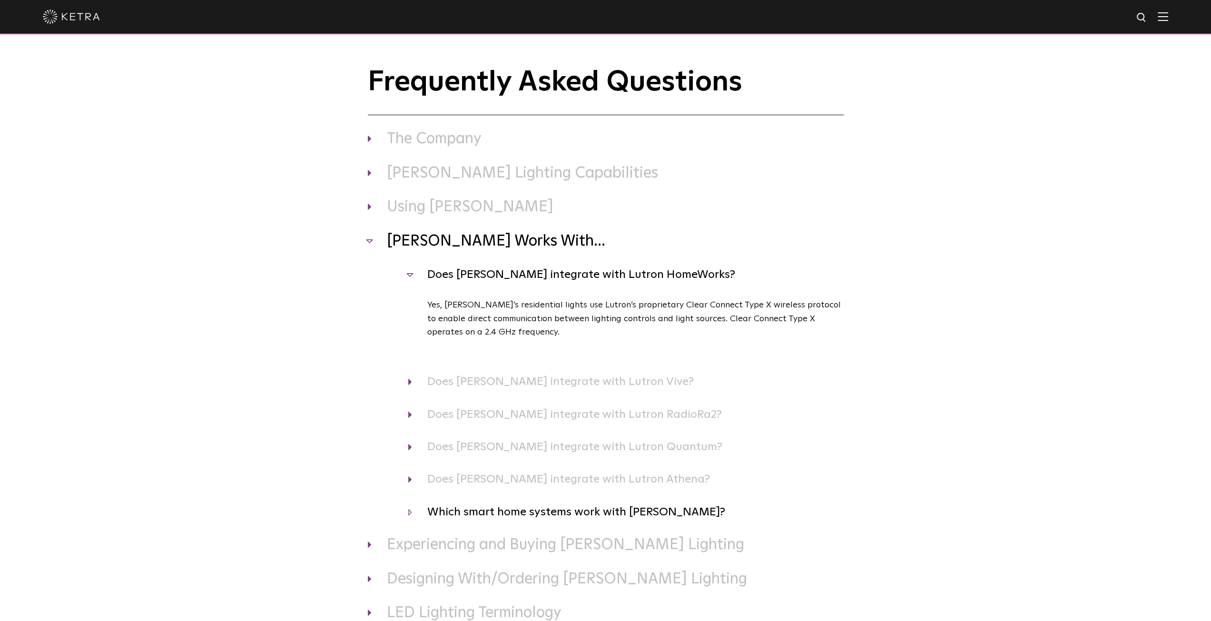
click at [533, 510] on h4 "Which smart home systems work with Ketra?" at bounding box center [625, 512] width 435 height 18
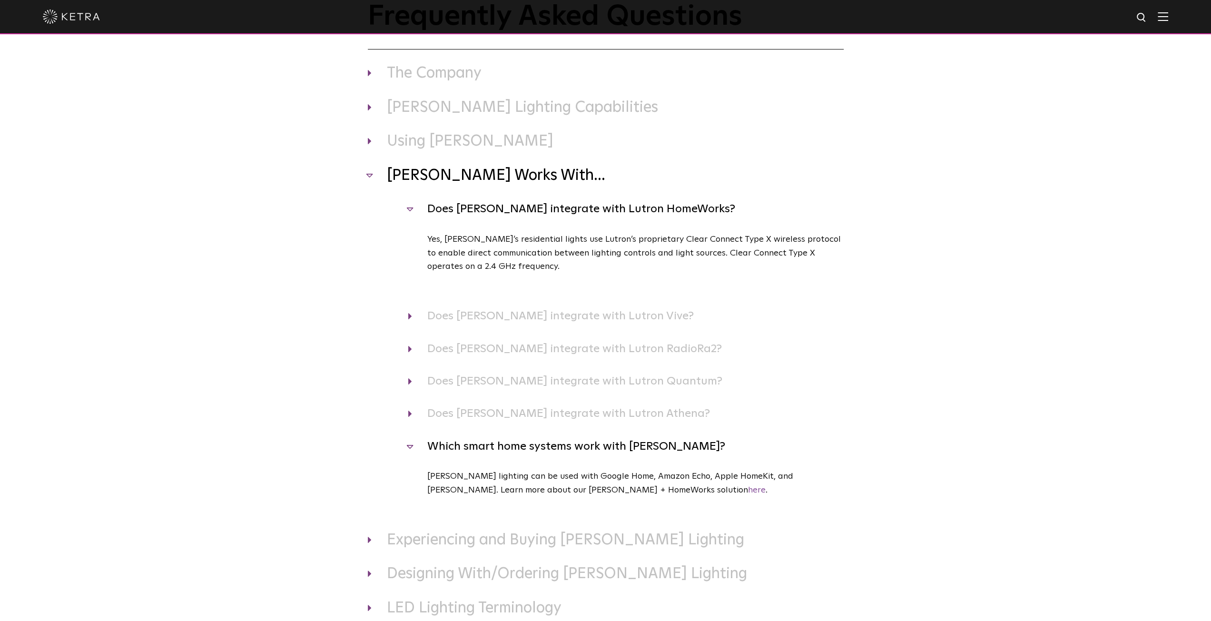
scroll to position [79, 0]
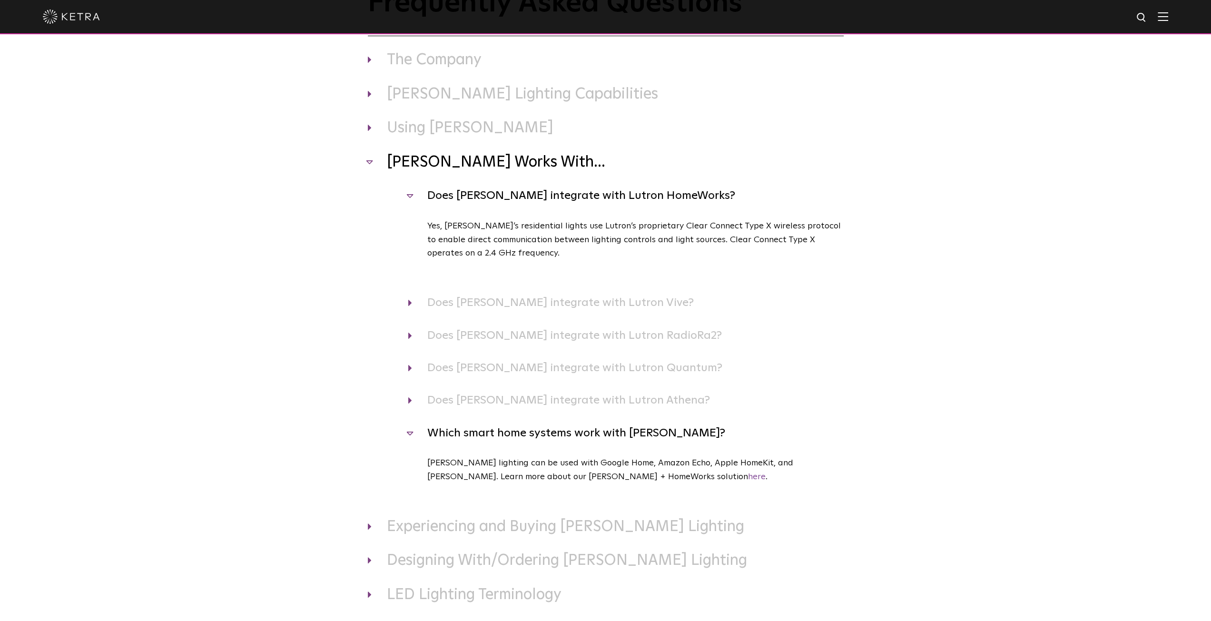
click at [580, 445] on div "Which smart home systems work with Ketra? Ketra lighting can be used with Googl…" at bounding box center [606, 470] width 476 height 93
click at [585, 439] on h4 "Which smart home systems work with Ketra?" at bounding box center [625, 433] width 435 height 18
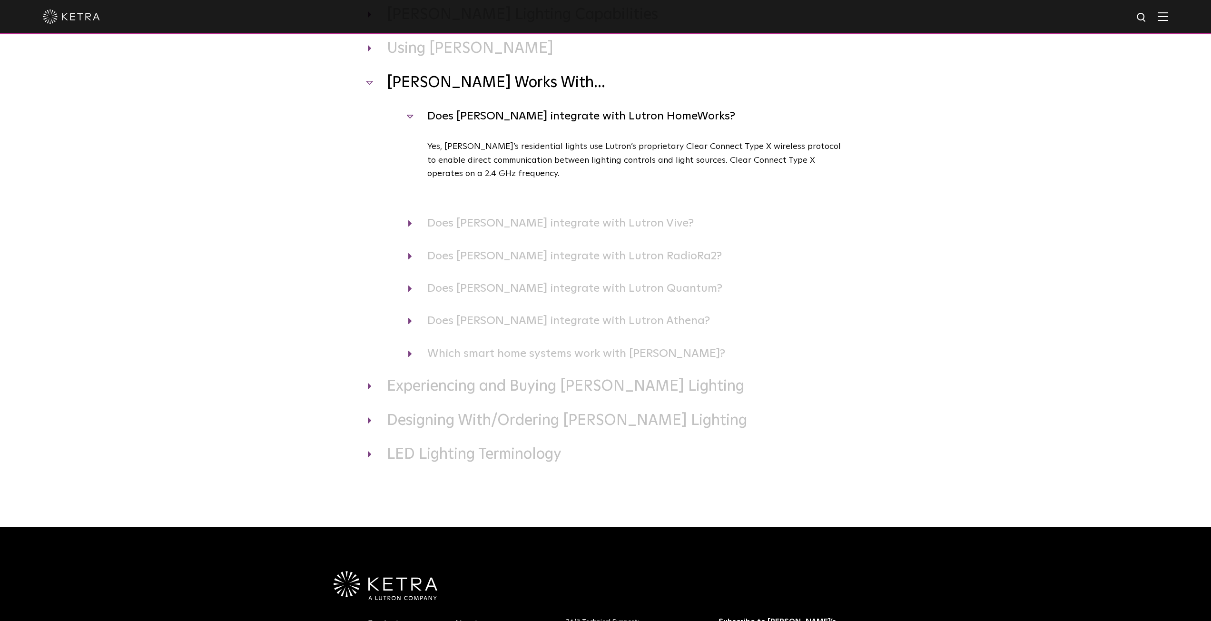
scroll to position [317, 0]
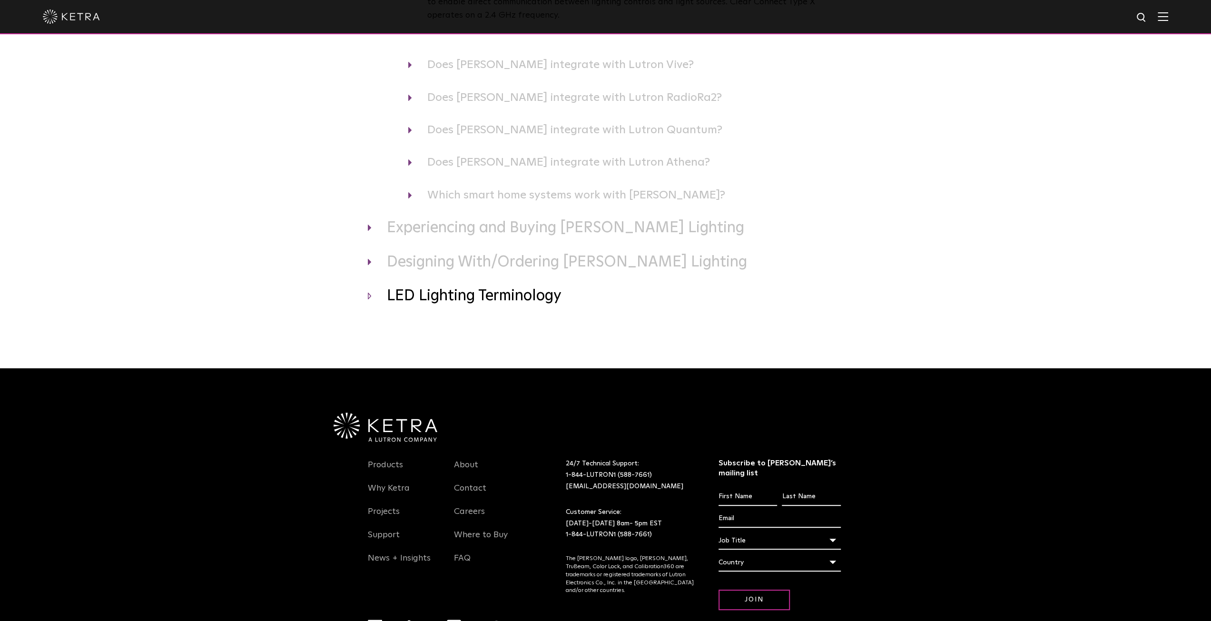
click at [529, 294] on h3 "LED Lighting Terminology" at bounding box center [606, 296] width 476 height 20
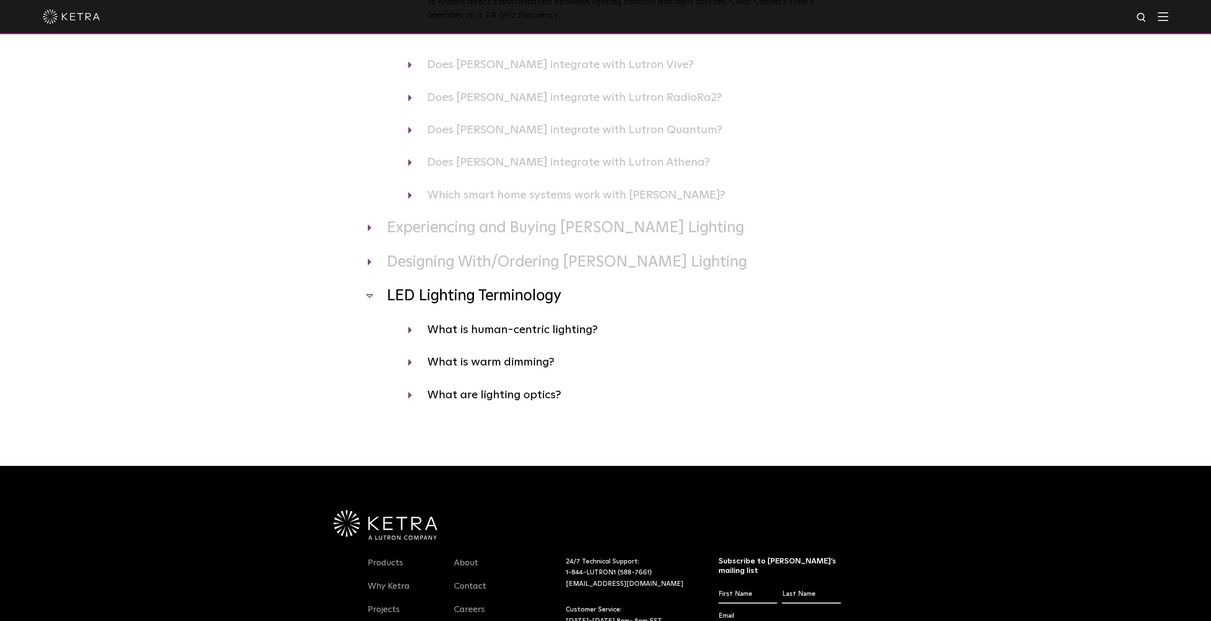
click at [529, 294] on h3 "LED Lighting Terminology" at bounding box center [606, 296] width 476 height 20
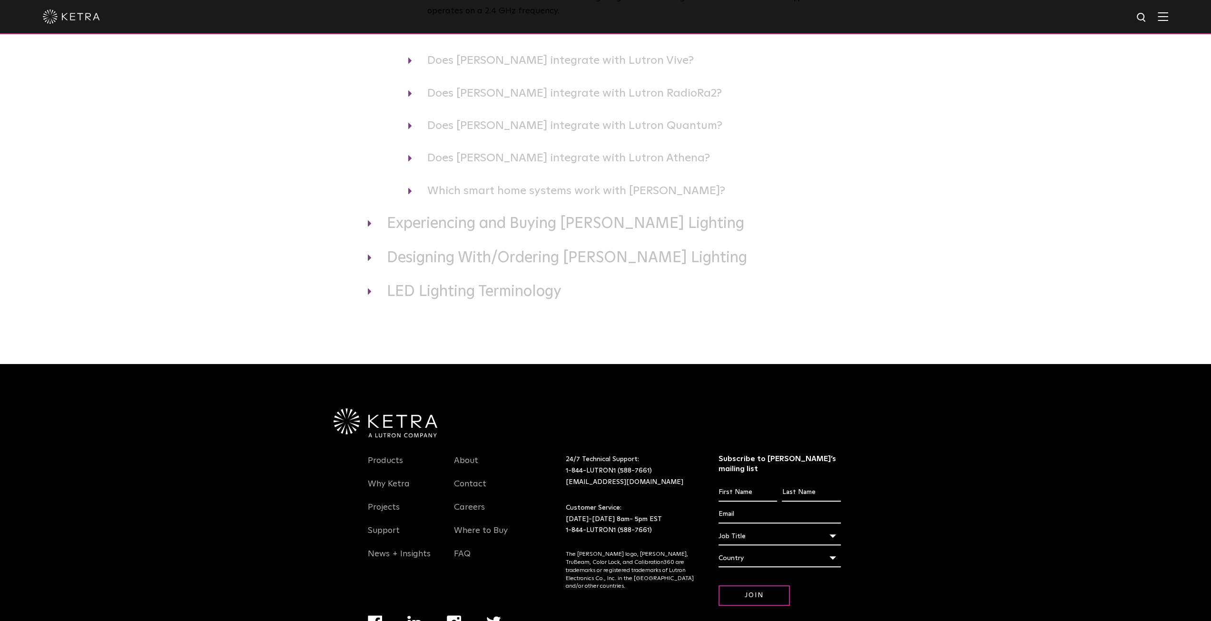
scroll to position [370, 0]
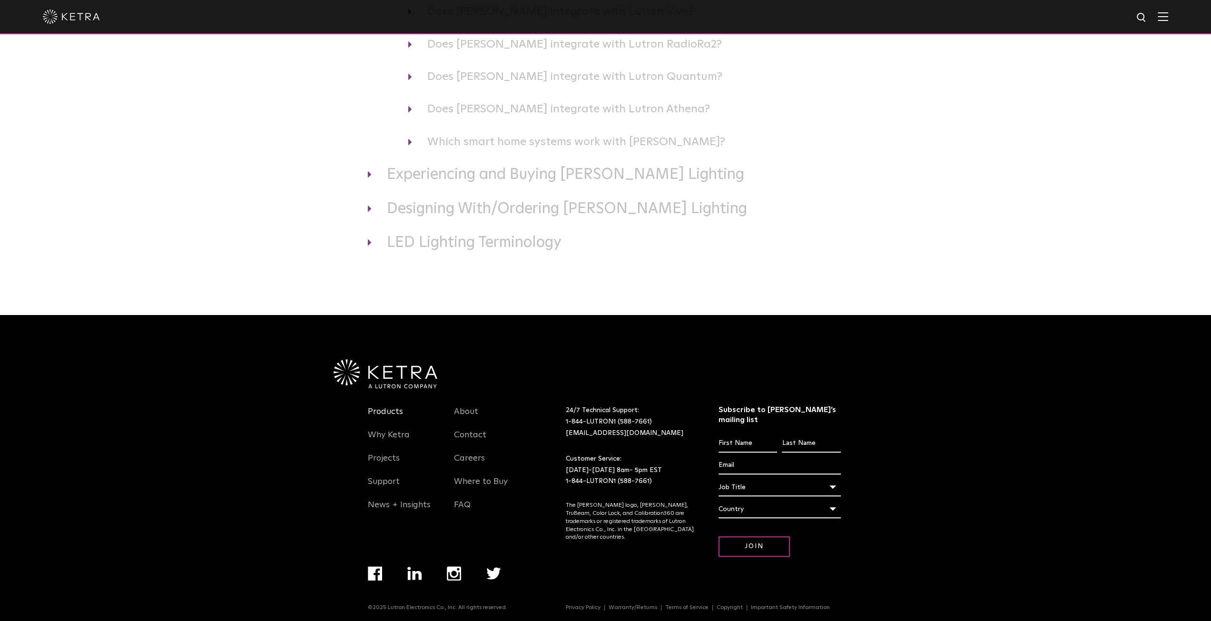
click at [383, 416] on link "Products" at bounding box center [385, 417] width 35 height 22
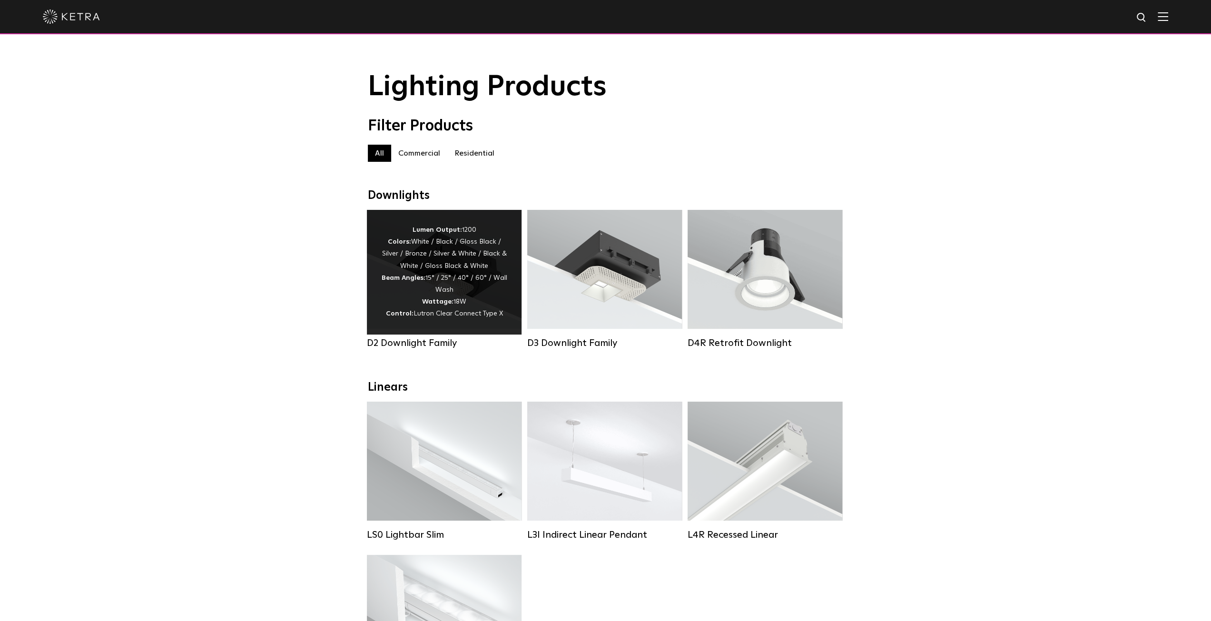
click at [450, 233] on strong "Lumen Output:" at bounding box center [436, 229] width 49 height 7
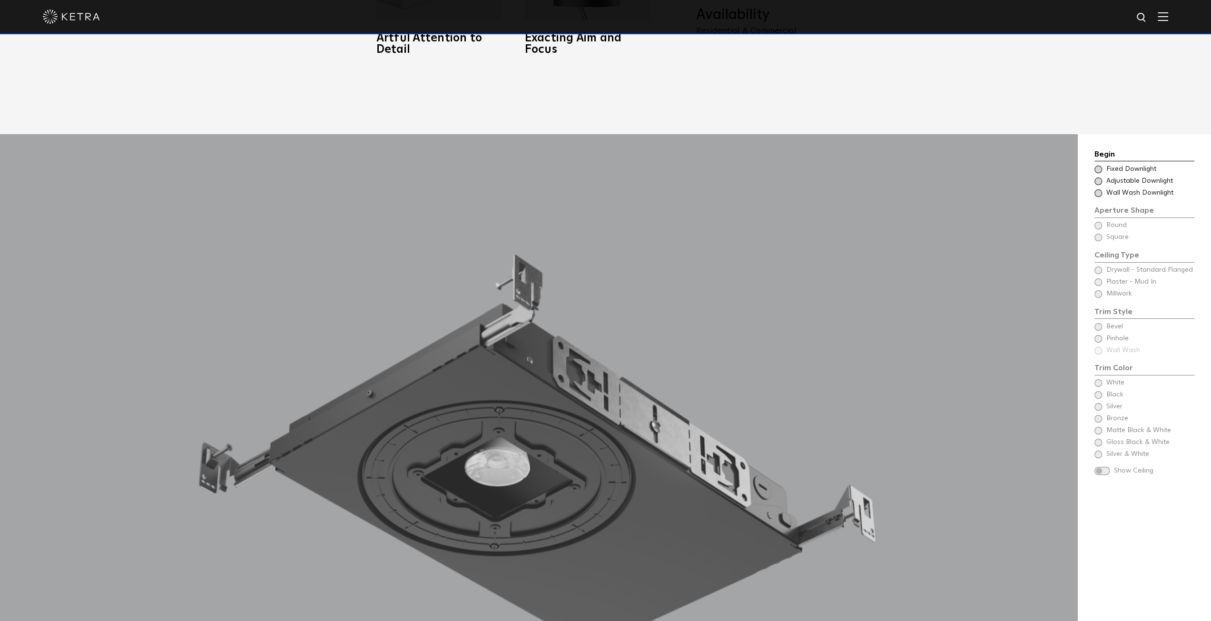
scroll to position [1030, 0]
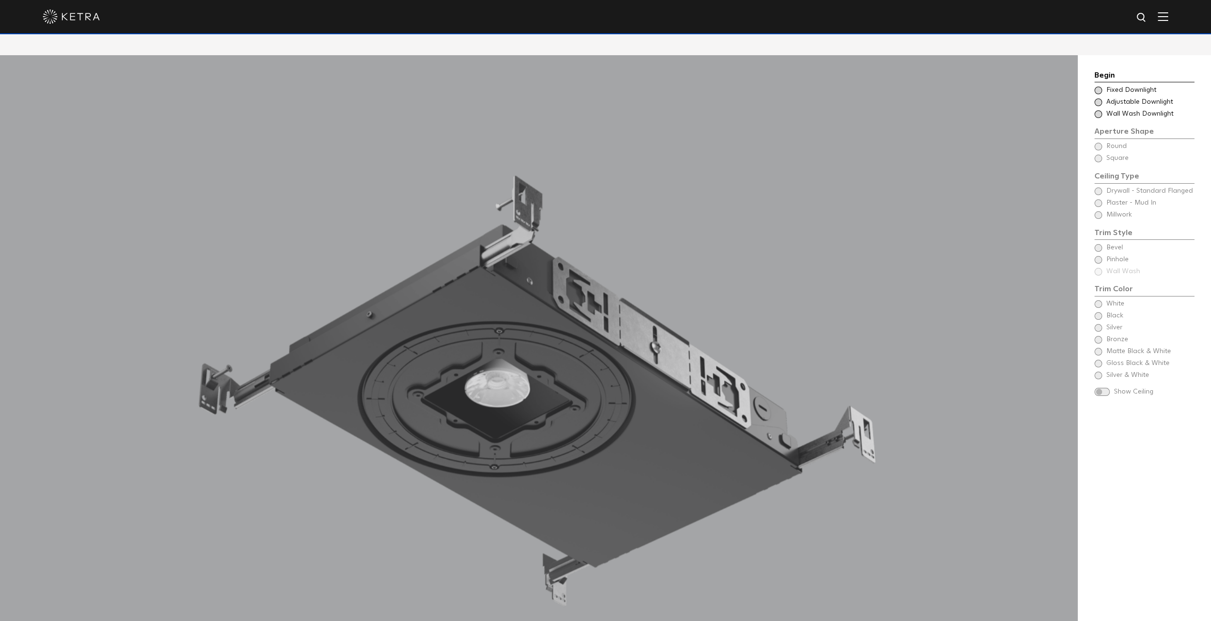
click at [1097, 98] on span at bounding box center [1098, 102] width 8 height 8
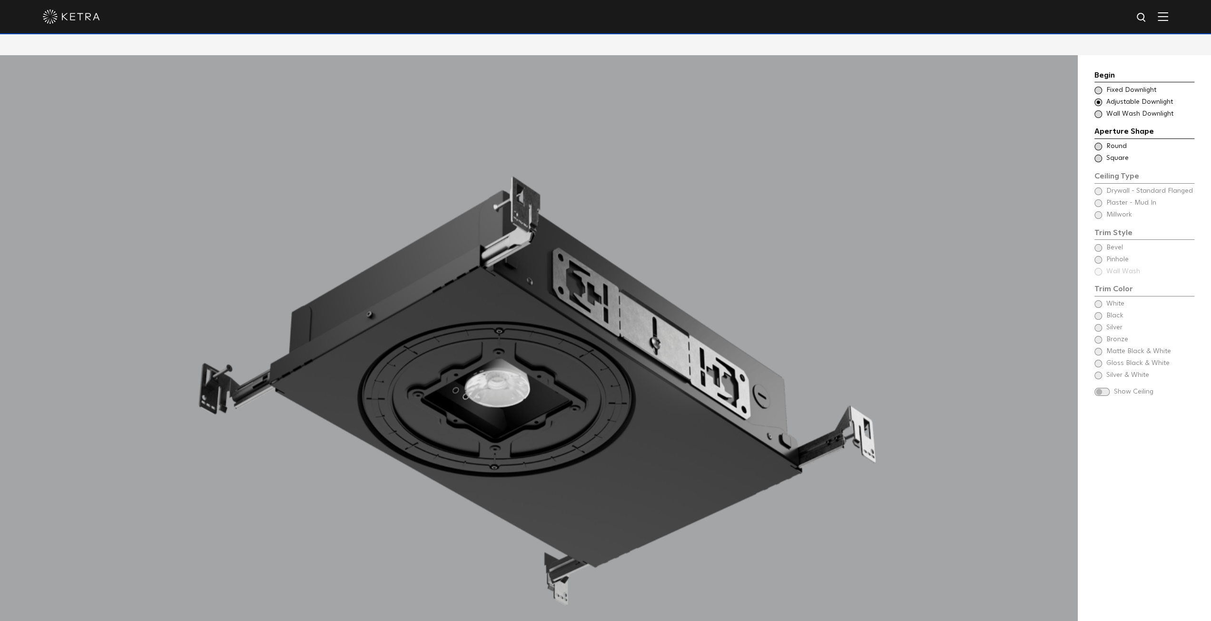
click at [1098, 87] on span at bounding box center [1098, 91] width 8 height 8
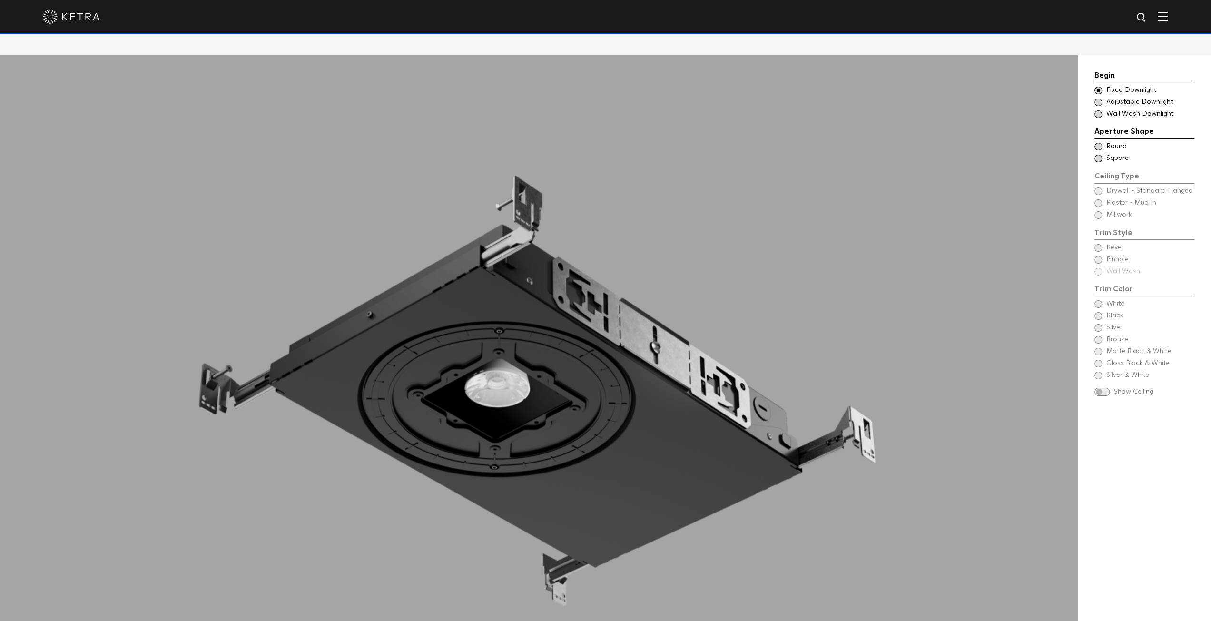
click at [1096, 110] on span at bounding box center [1098, 114] width 8 height 8
click at [1098, 98] on span at bounding box center [1098, 102] width 8 height 8
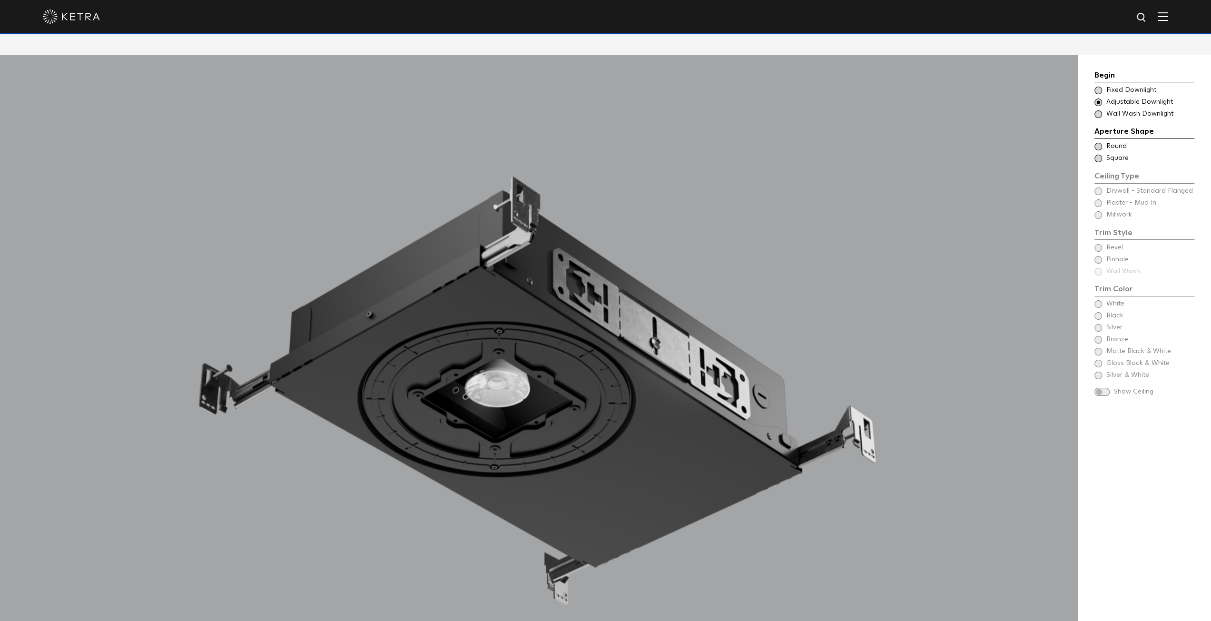
click at [1100, 143] on span at bounding box center [1098, 147] width 8 height 8
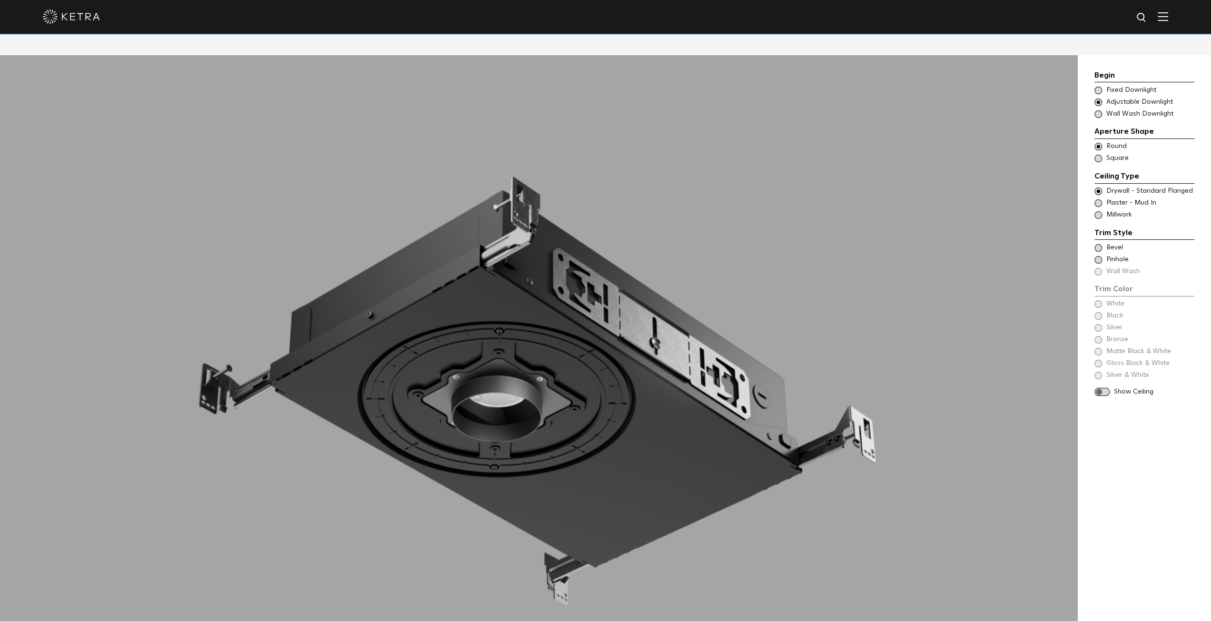
click at [1100, 155] on span at bounding box center [1098, 159] width 8 height 8
click at [1099, 211] on span at bounding box center [1098, 215] width 8 height 8
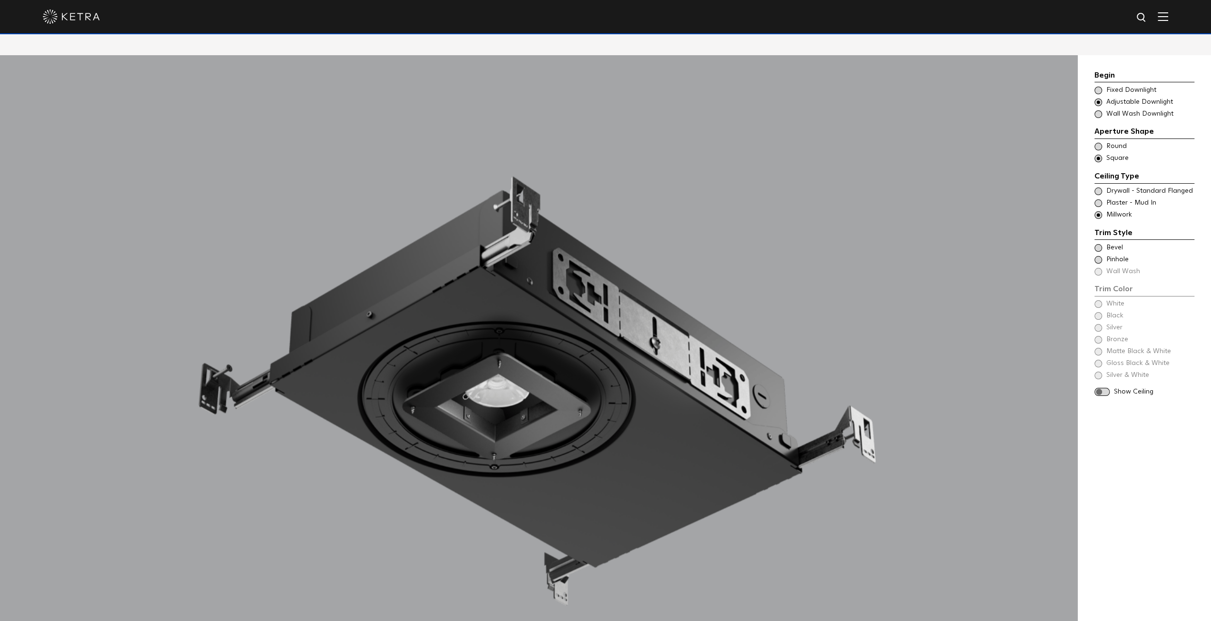
click at [1098, 187] on span at bounding box center [1098, 191] width 8 height 8
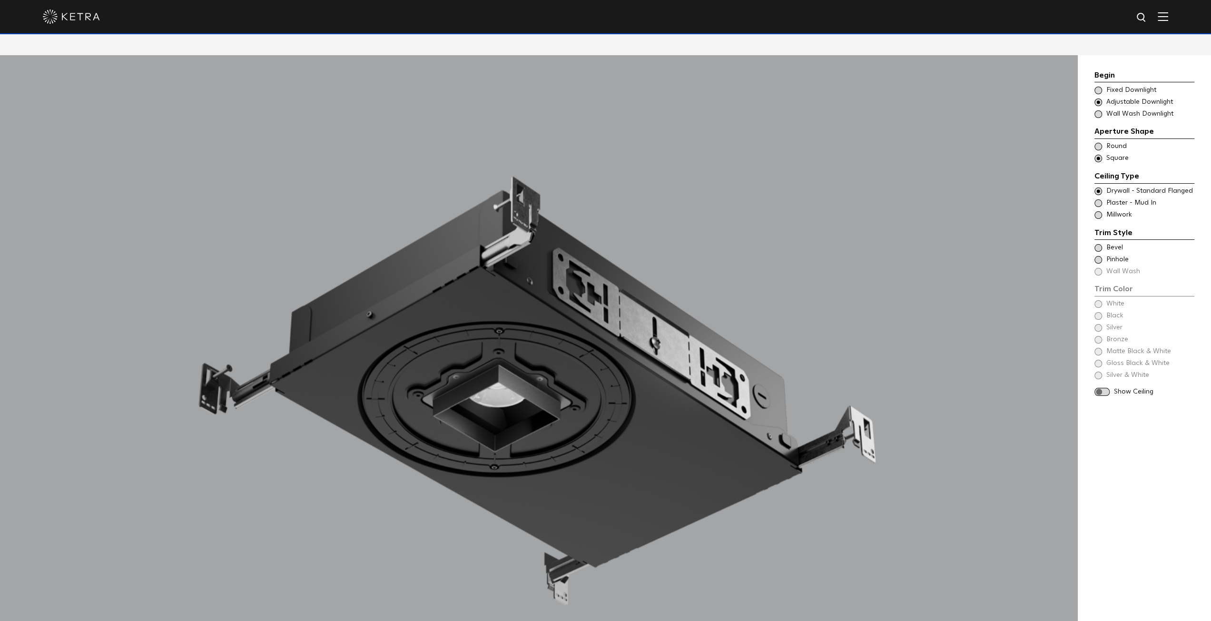
click at [1098, 244] on span at bounding box center [1098, 248] width 8 height 8
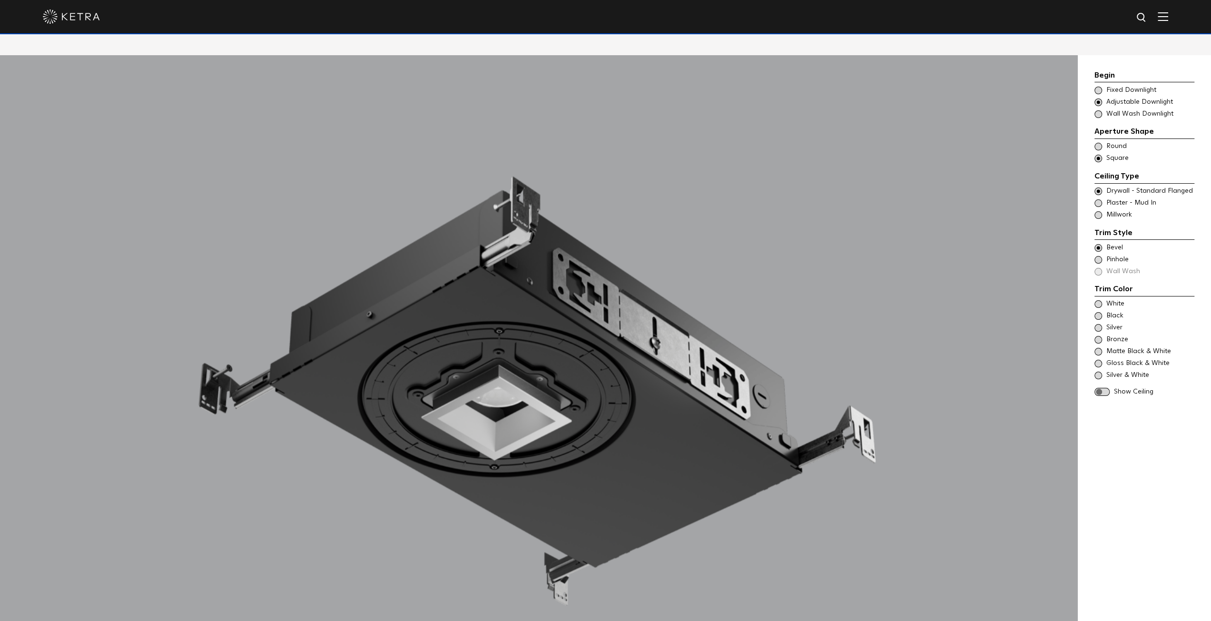
click at [1097, 256] on span at bounding box center [1098, 260] width 8 height 8
click at [1097, 244] on span at bounding box center [1098, 248] width 8 height 8
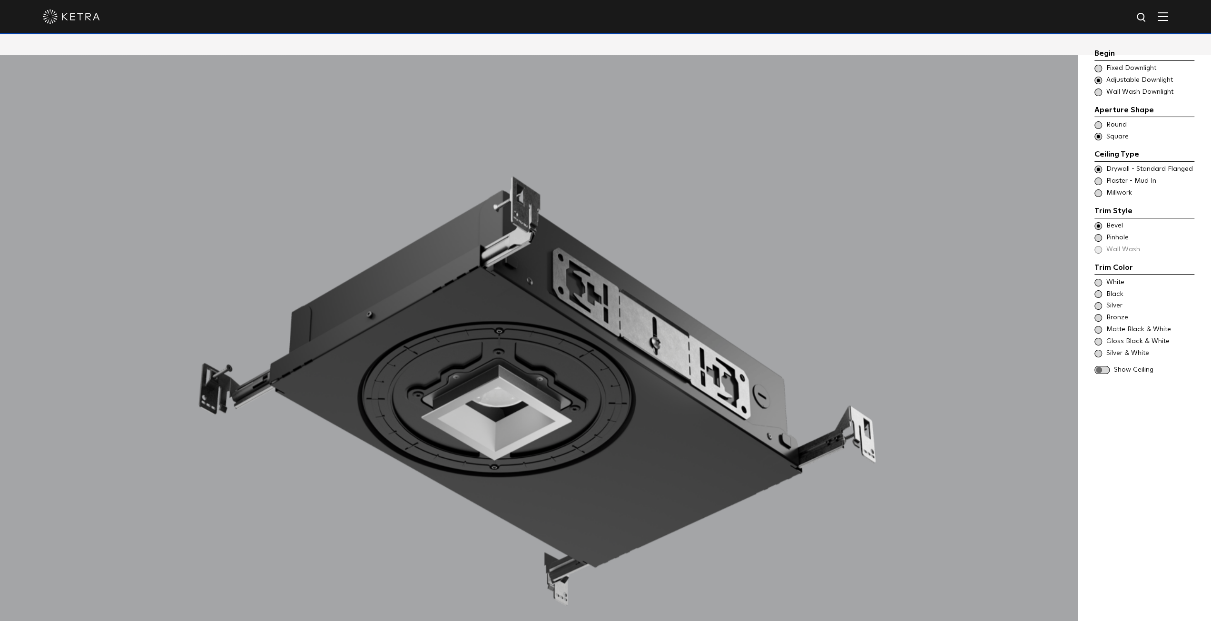
scroll to position [1110, 0]
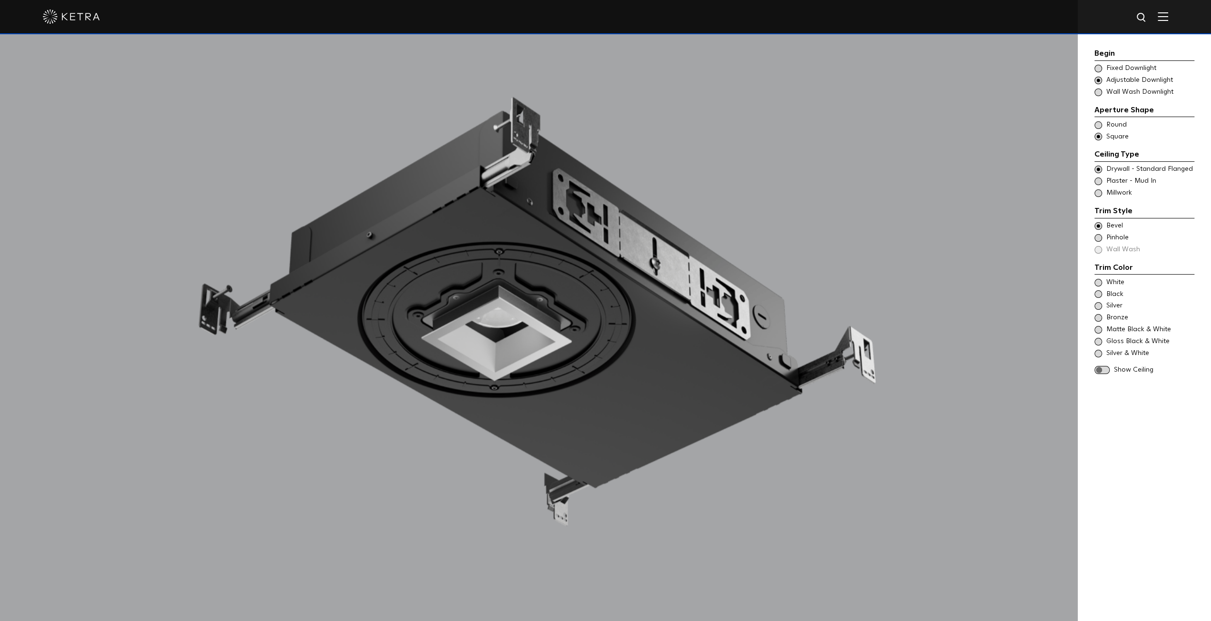
click at [1098, 326] on span at bounding box center [1098, 330] width 8 height 8
click at [1103, 366] on span at bounding box center [1101, 370] width 15 height 8
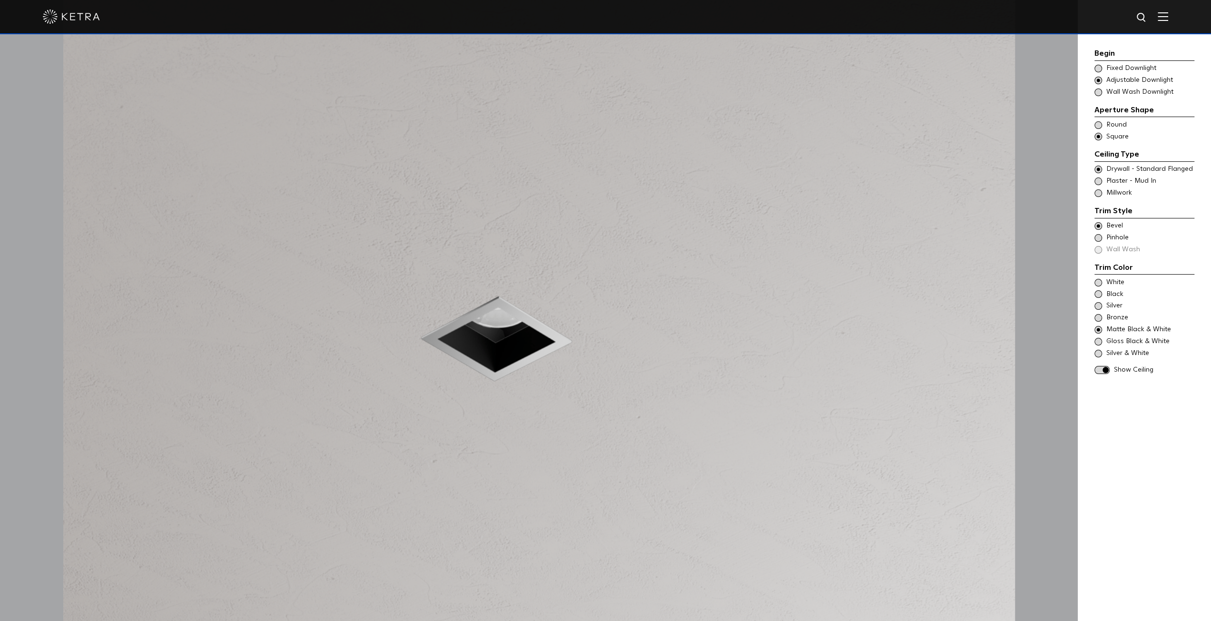
click at [1099, 237] on span at bounding box center [1098, 238] width 8 height 8
click at [1101, 223] on span at bounding box center [1098, 226] width 8 height 8
click at [1101, 282] on span at bounding box center [1098, 283] width 8 height 8
click at [1100, 294] on span at bounding box center [1098, 294] width 8 height 8
click at [1100, 303] on span at bounding box center [1098, 306] width 8 height 8
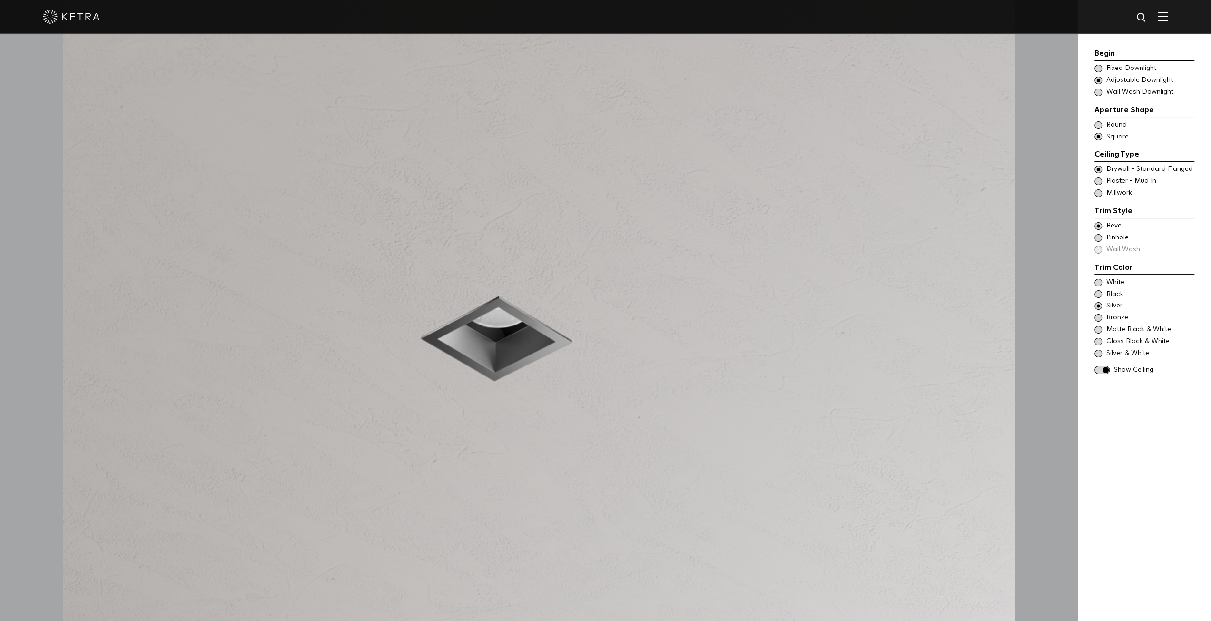
click at [1098, 319] on span at bounding box center [1098, 318] width 8 height 8
click at [1097, 341] on span at bounding box center [1098, 342] width 8 height 8
click at [1099, 330] on span at bounding box center [1098, 330] width 8 height 8
click at [1102, 367] on span at bounding box center [1101, 370] width 15 height 8
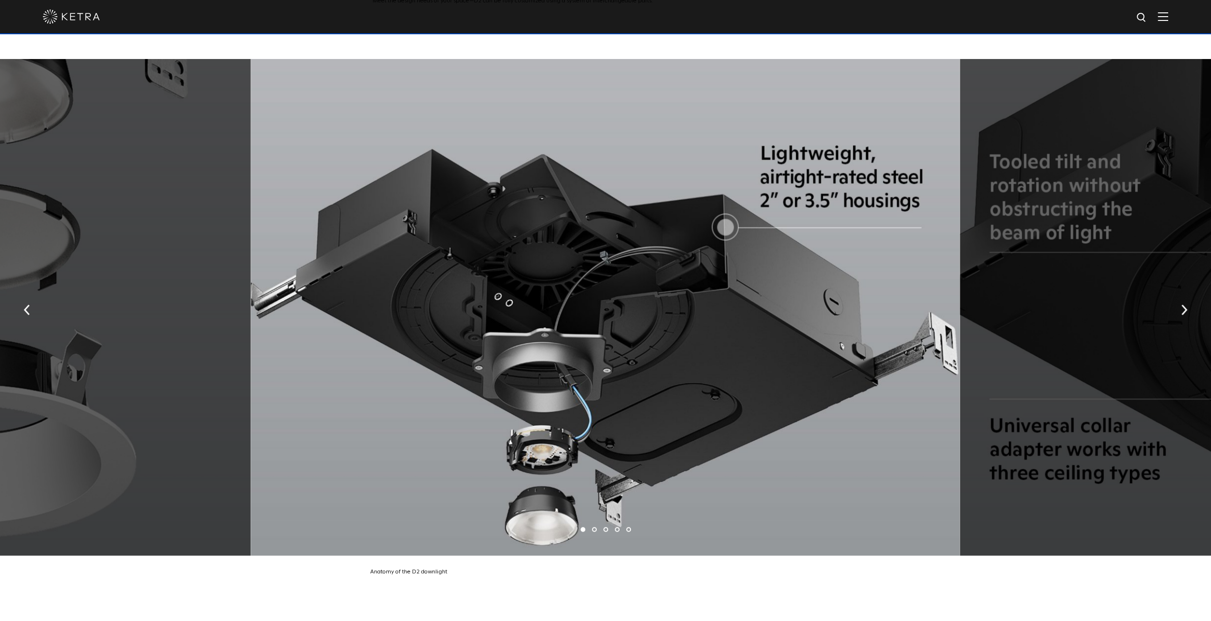
scroll to position [2141, 0]
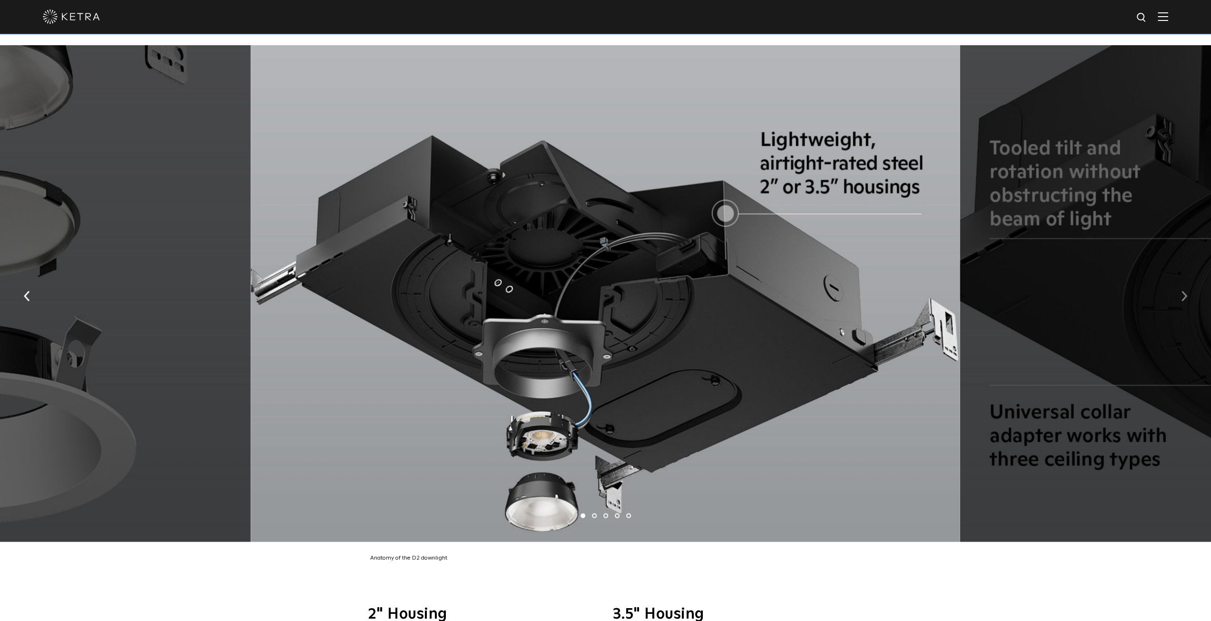
click at [1185, 291] on img "button" at bounding box center [1184, 296] width 6 height 10
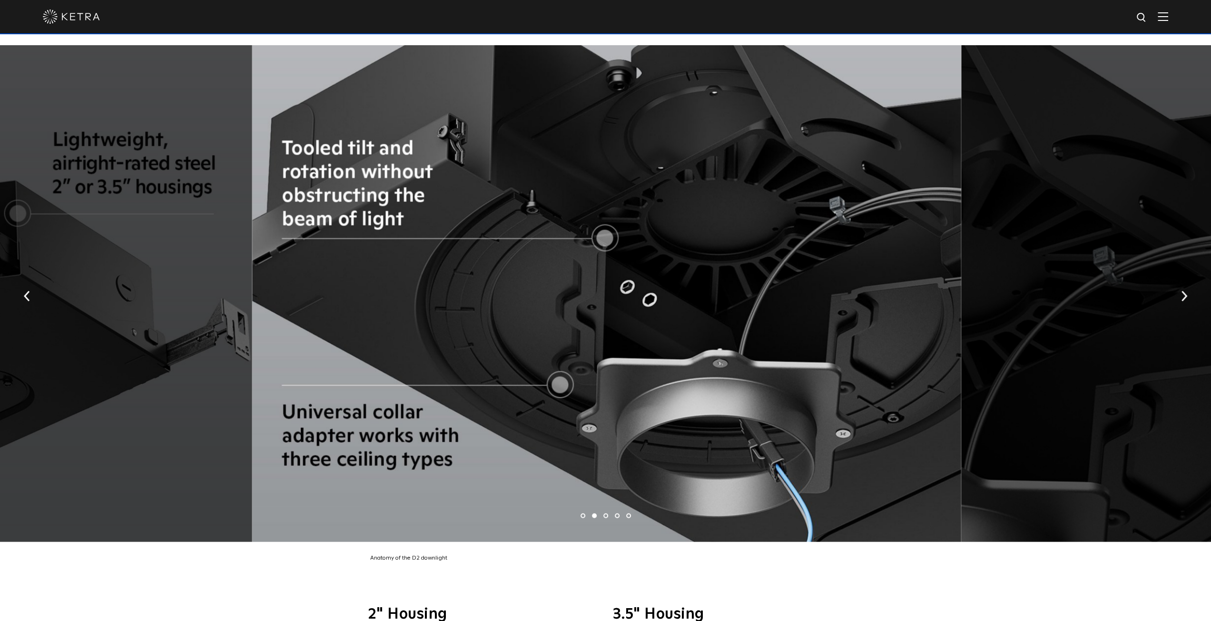
drag, startPoint x: 346, startPoint y: 383, endPoint x: 405, endPoint y: 311, distance: 93.0
click at [401, 311] on div at bounding box center [606, 293] width 709 height 497
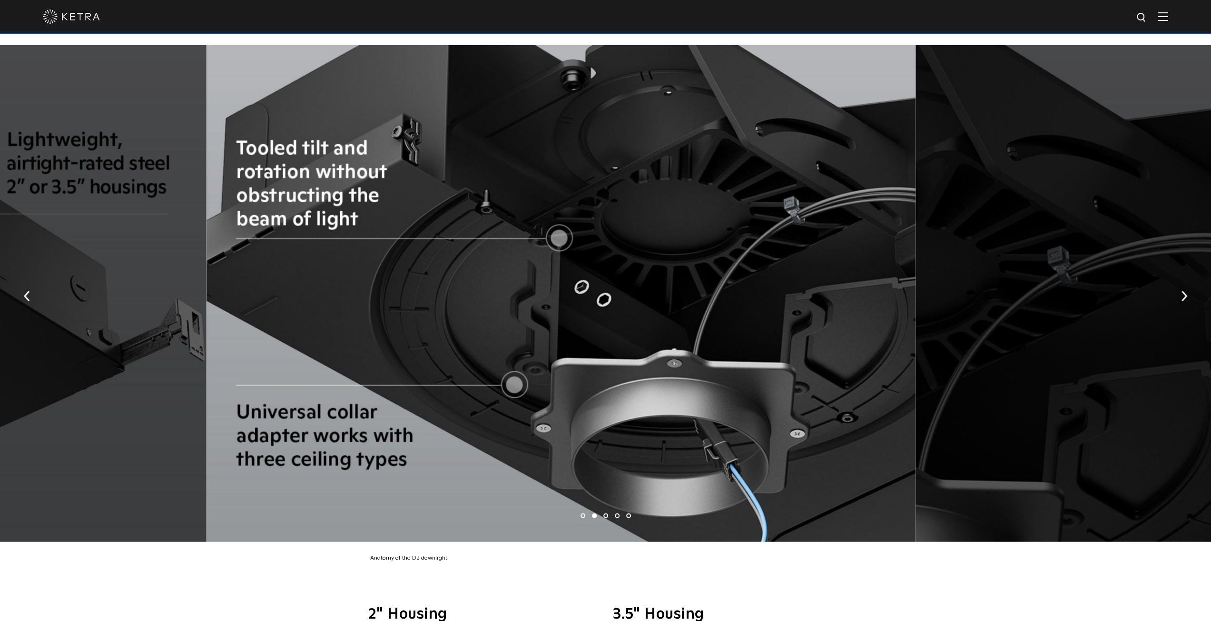
drag, startPoint x: 785, startPoint y: 268, endPoint x: 428, endPoint y: 249, distance: 357.7
click at [432, 250] on div at bounding box center [560, 293] width 709 height 497
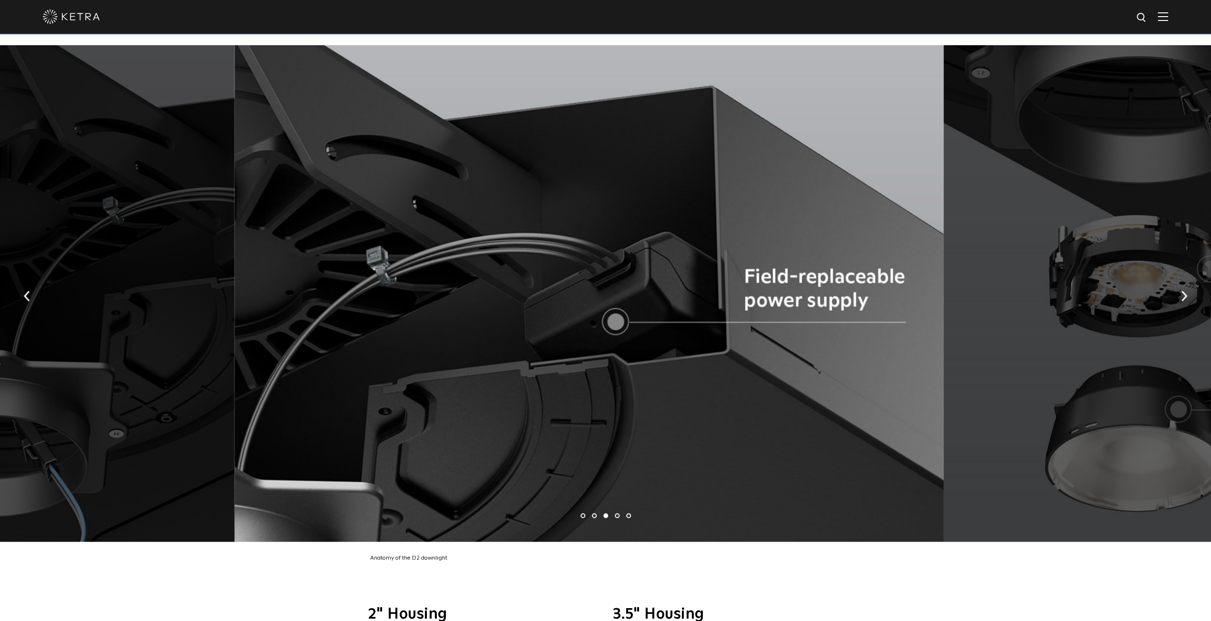
drag, startPoint x: 855, startPoint y: 307, endPoint x: 585, endPoint y: 304, distance: 270.7
click at [590, 304] on div at bounding box center [589, 293] width 709 height 497
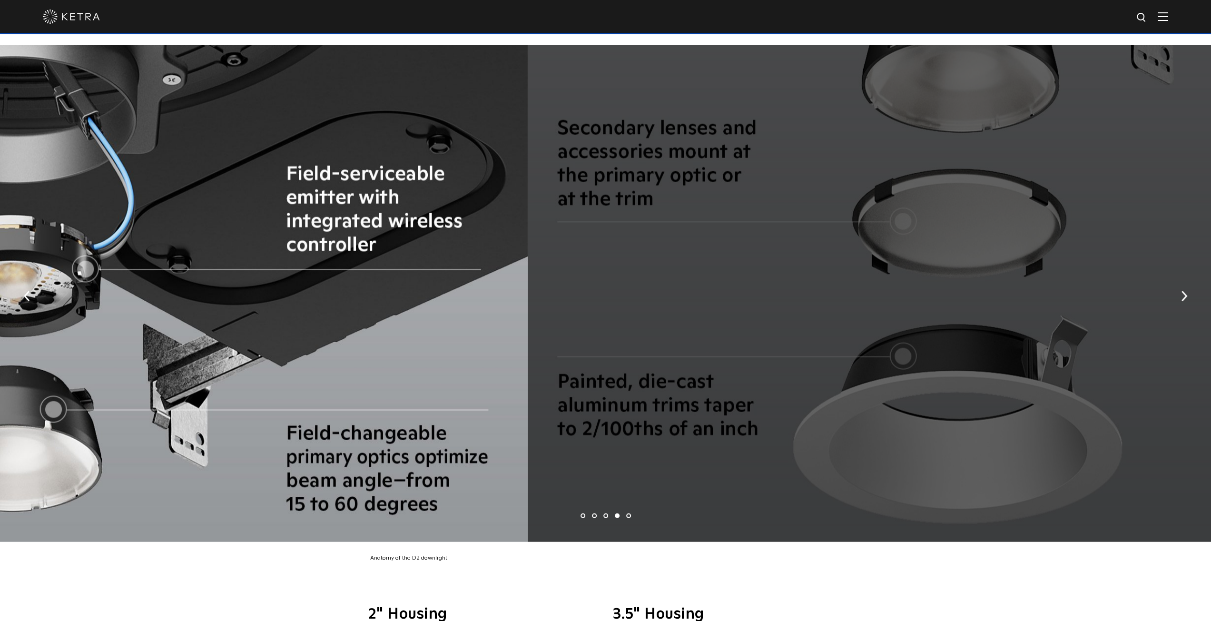
drag, startPoint x: 810, startPoint y: 280, endPoint x: 323, endPoint y: 273, distance: 486.2
click at [352, 273] on div at bounding box center [173, 293] width 709 height 497
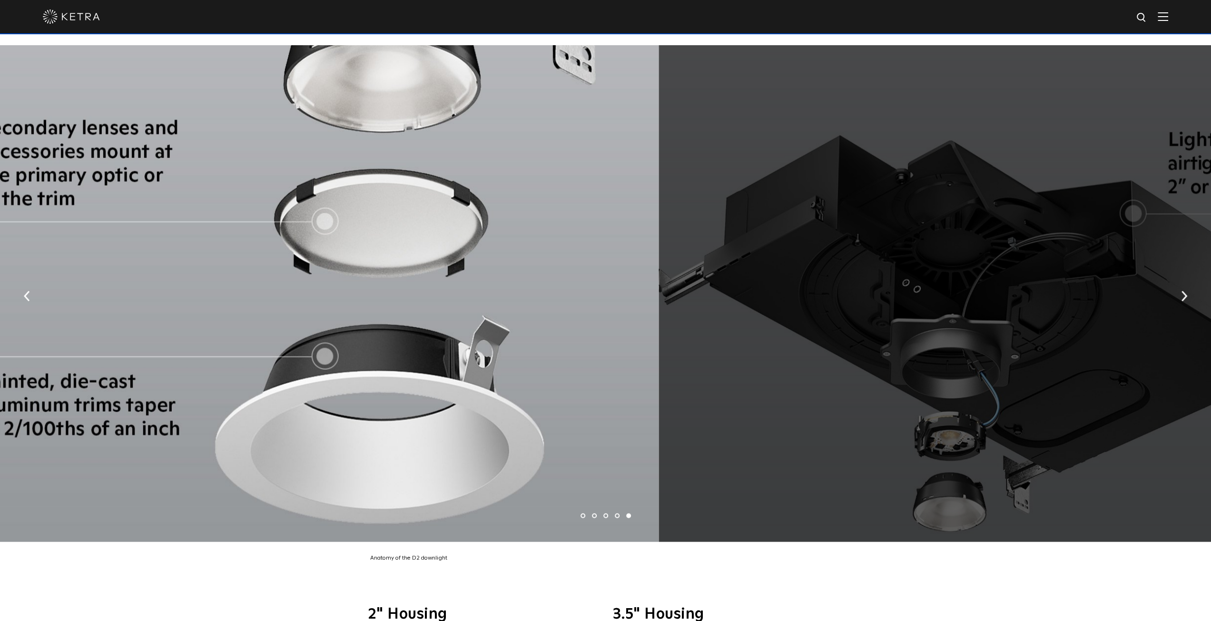
drag, startPoint x: 829, startPoint y: 139, endPoint x: 305, endPoint y: 173, distance: 524.3
click at [314, 173] on div at bounding box center [304, 293] width 709 height 497
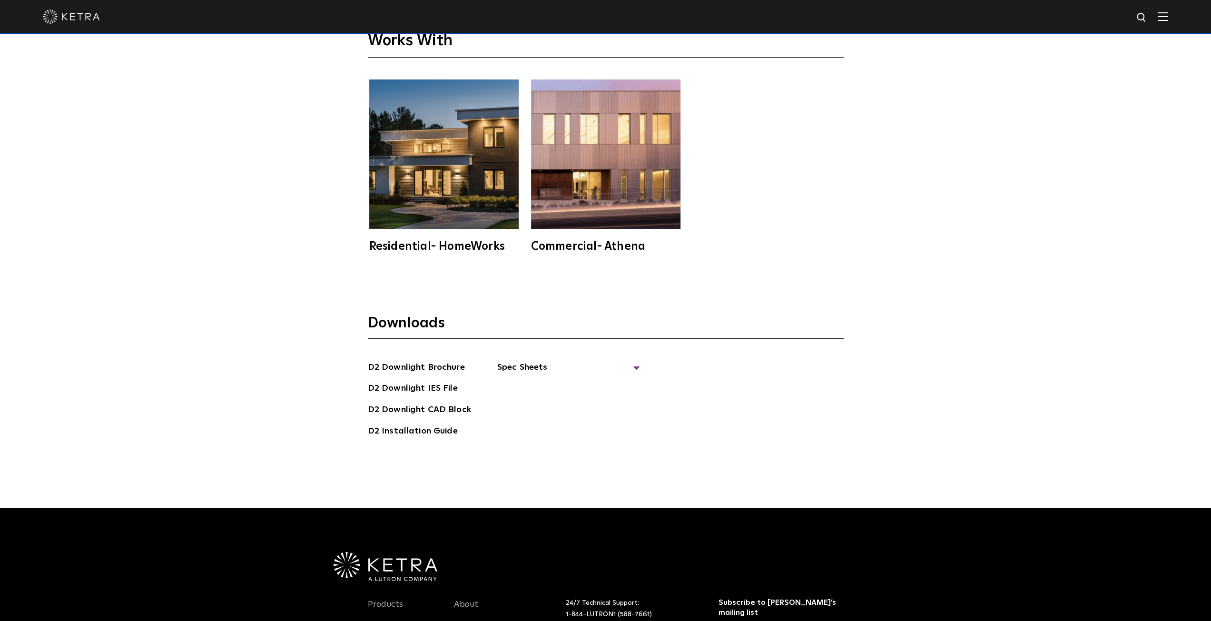
scroll to position [3092, 0]
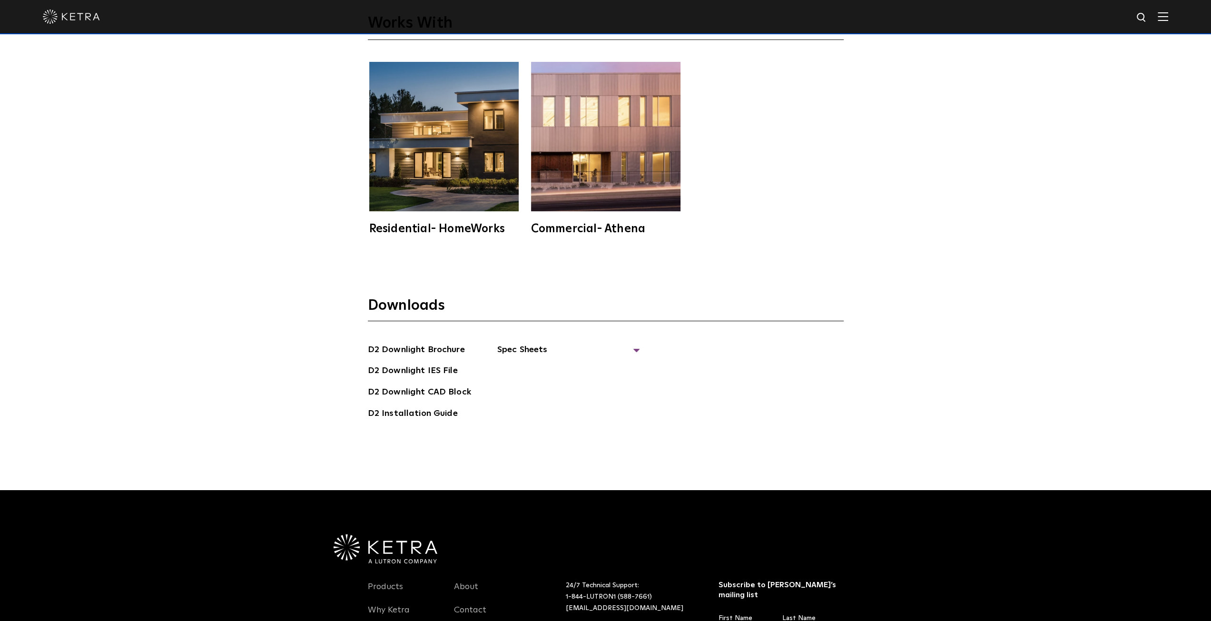
click at [459, 223] on div "Residential- HomeWorks" at bounding box center [443, 228] width 149 height 11
